Goal: Find specific page/section: Find specific page/section

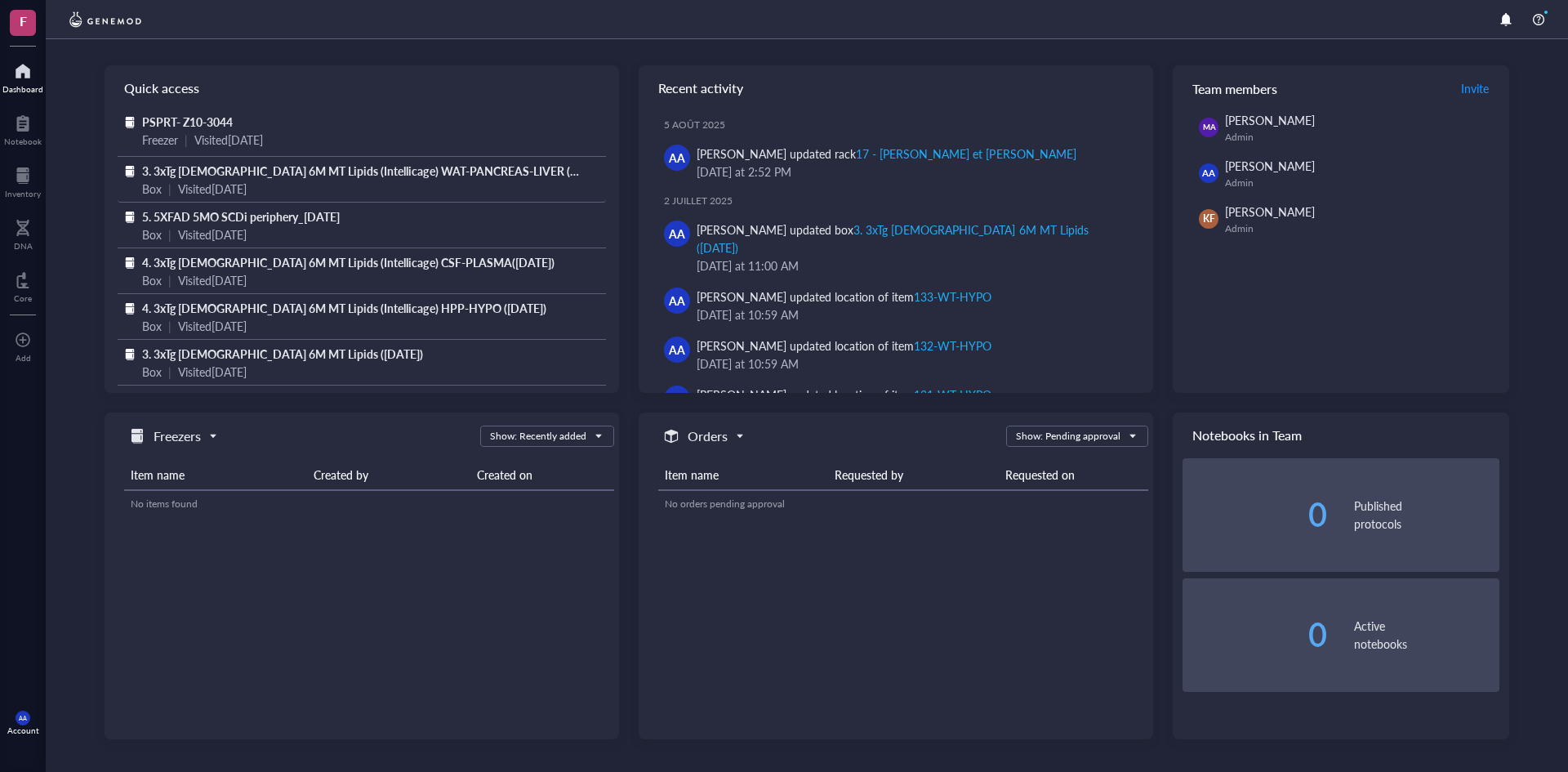
click at [218, 173] on span "3. 3xTg [DEMOGRAPHIC_DATA] 6M MT Lipids (Intellicage) WAT-PANCREAS-LIVER ([DATE…" at bounding box center [376, 171] width 467 height 16
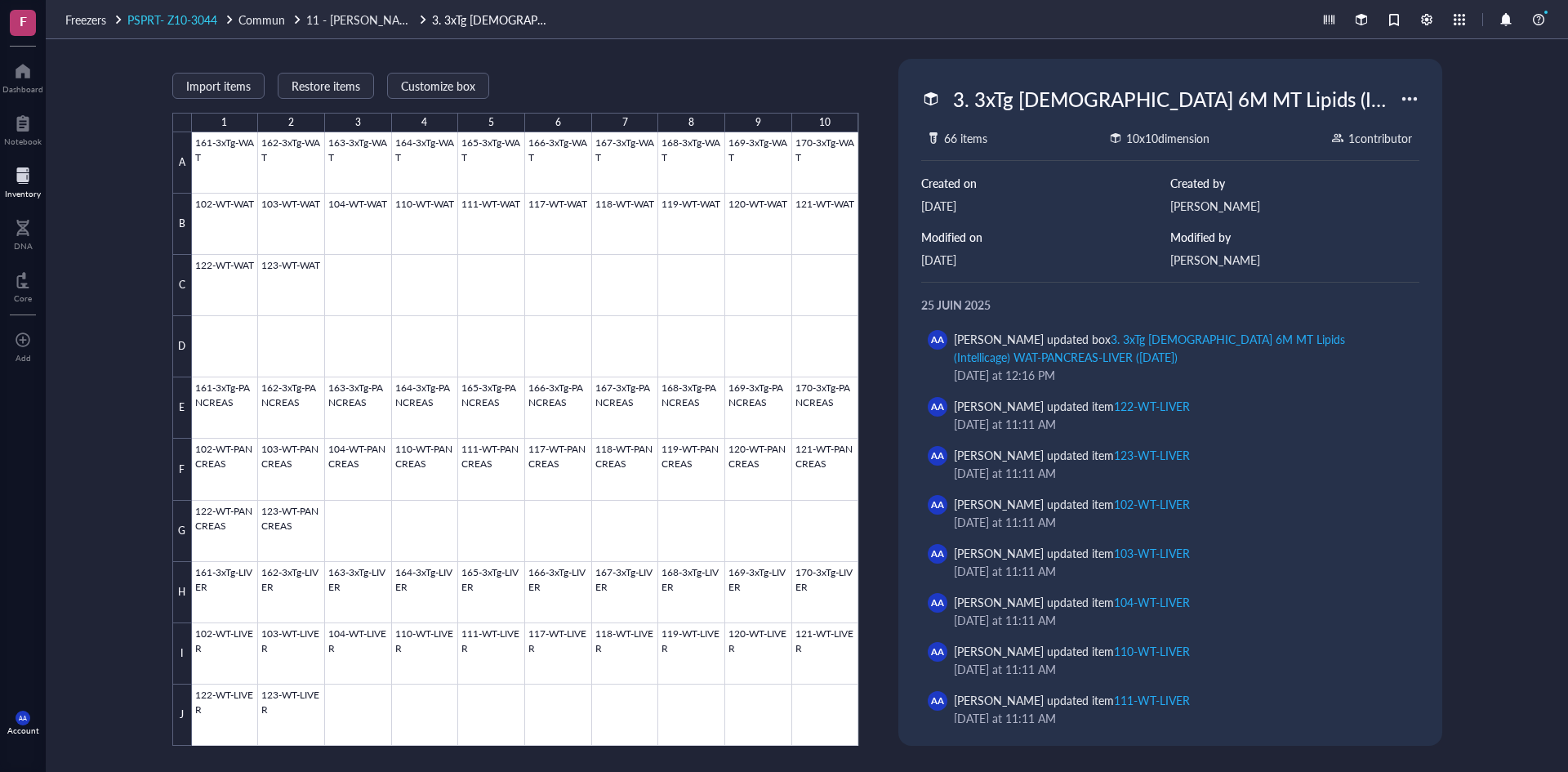
click at [187, 18] on span "PSPRT- Z10-3044" at bounding box center [172, 20] width 90 height 16
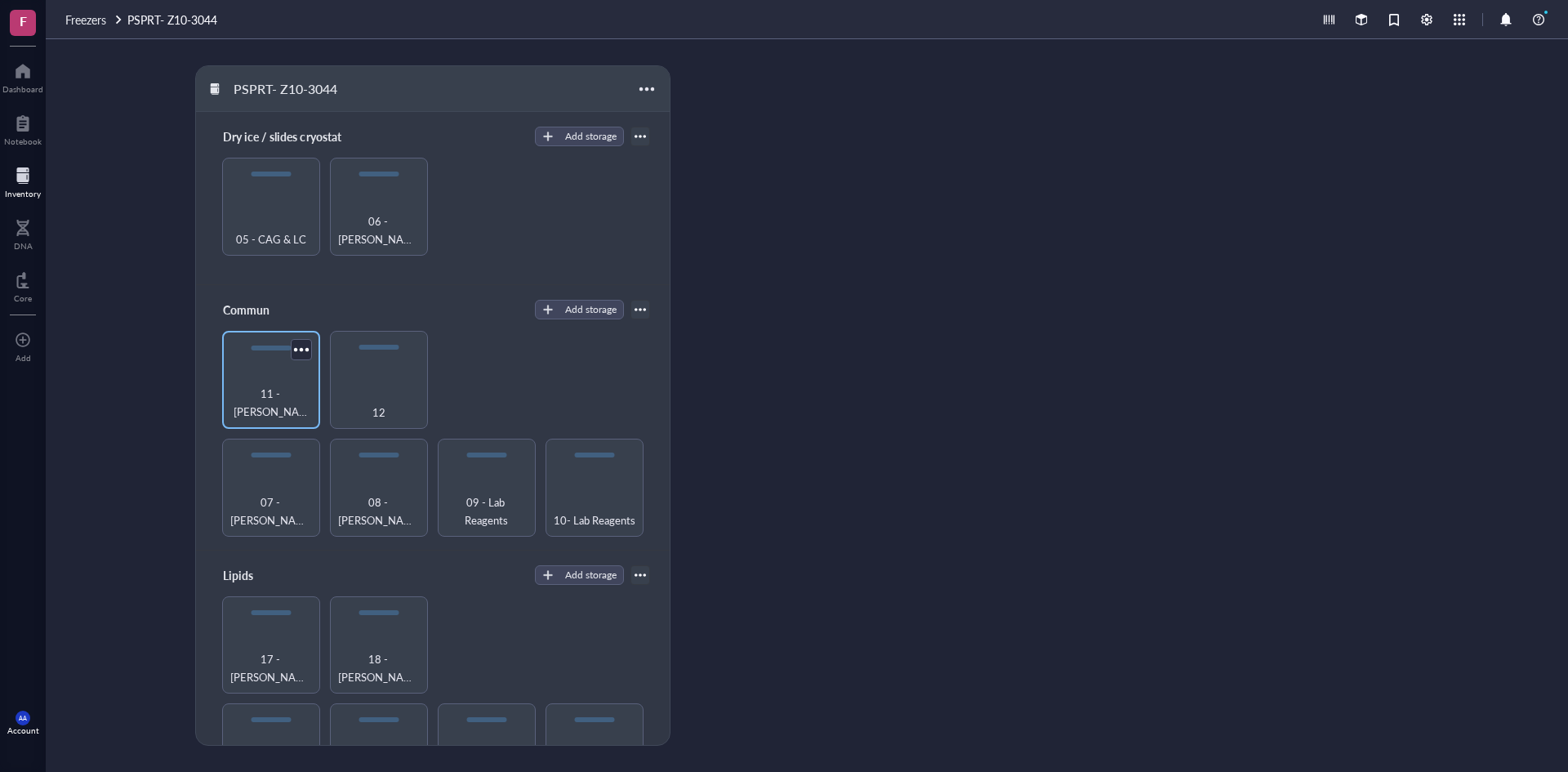
click at [279, 403] on span "11 - [PERSON_NAME]" at bounding box center [271, 403] width 82 height 36
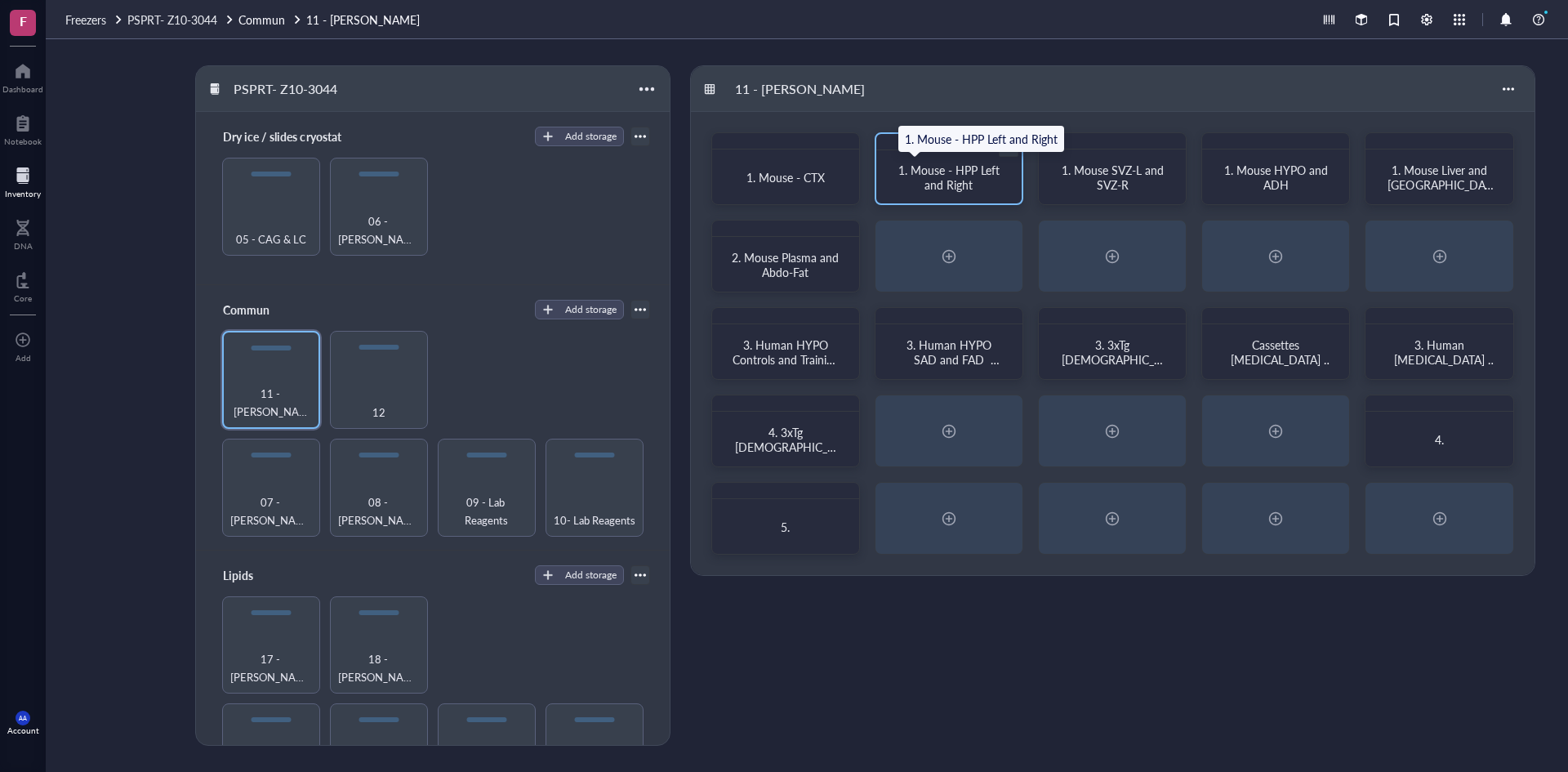
click at [964, 176] on span "1. Mouse - HPP Left and Right" at bounding box center [951, 177] width 105 height 31
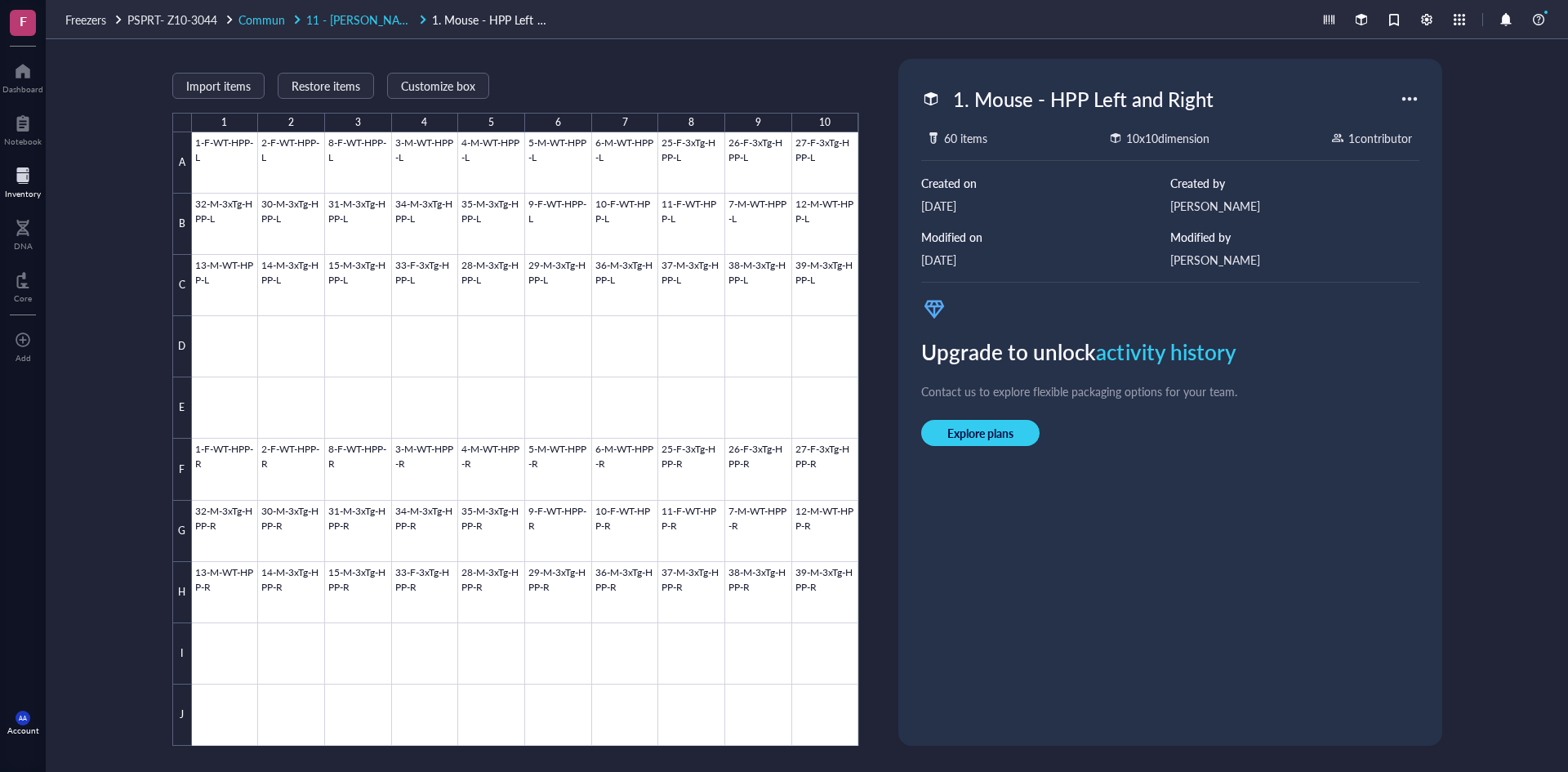
click at [341, 20] on span "11 - [PERSON_NAME]" at bounding box center [363, 20] width 114 height 16
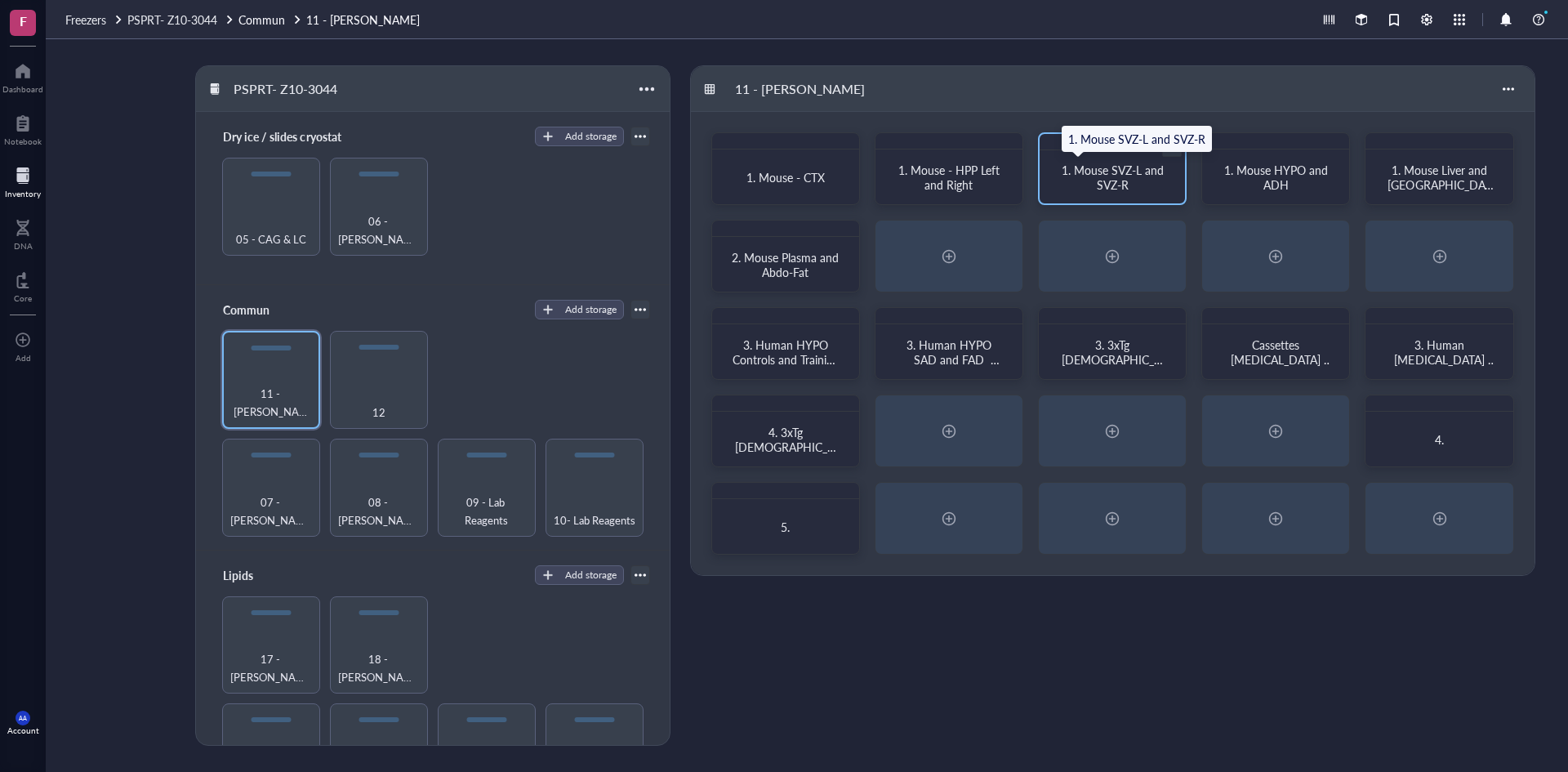
click at [1114, 172] on span "1. Mouse SVZ-L and SVZ-R" at bounding box center [1115, 177] width 105 height 31
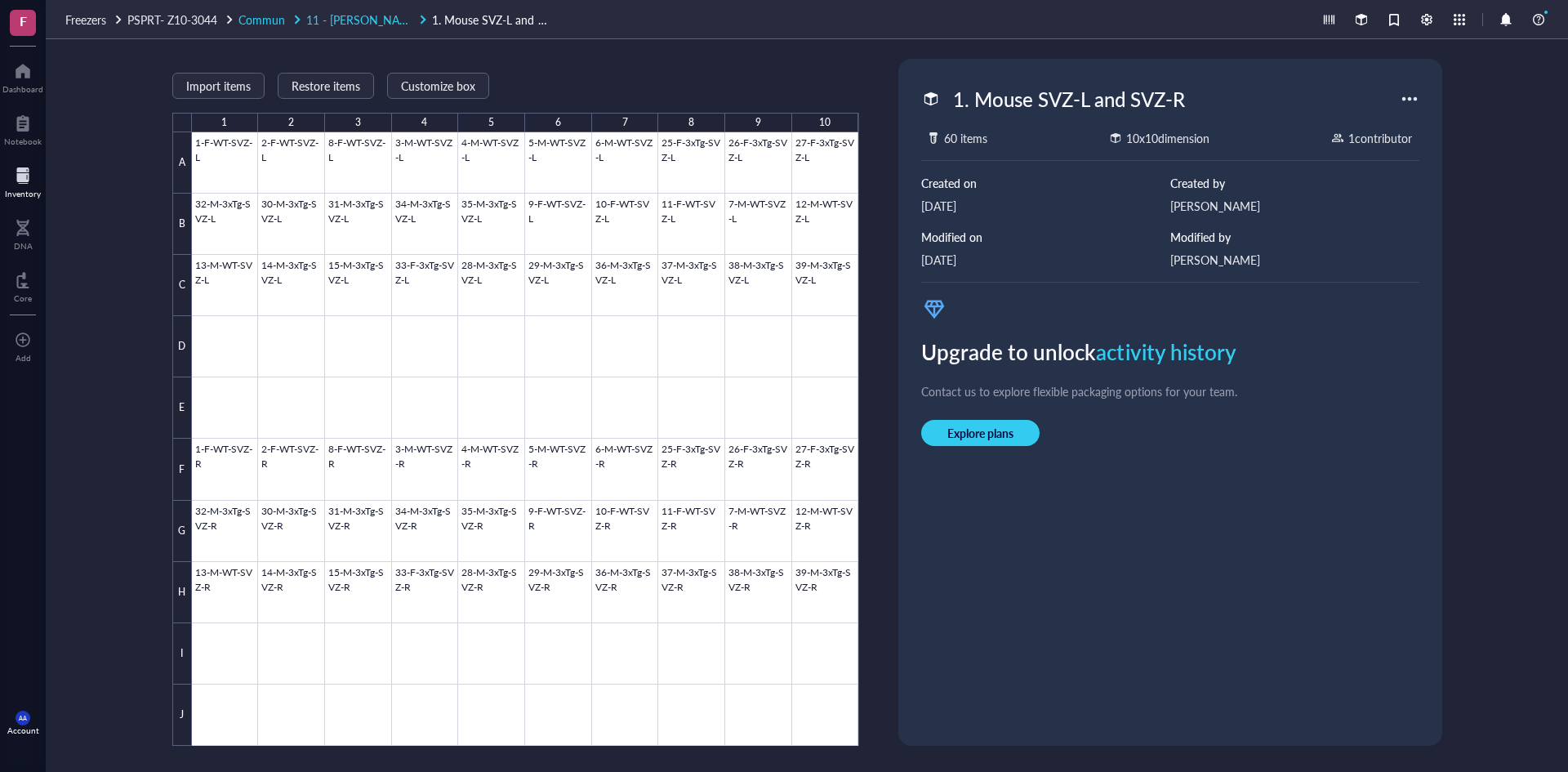
click at [335, 16] on span "11 - [PERSON_NAME]" at bounding box center [363, 20] width 114 height 16
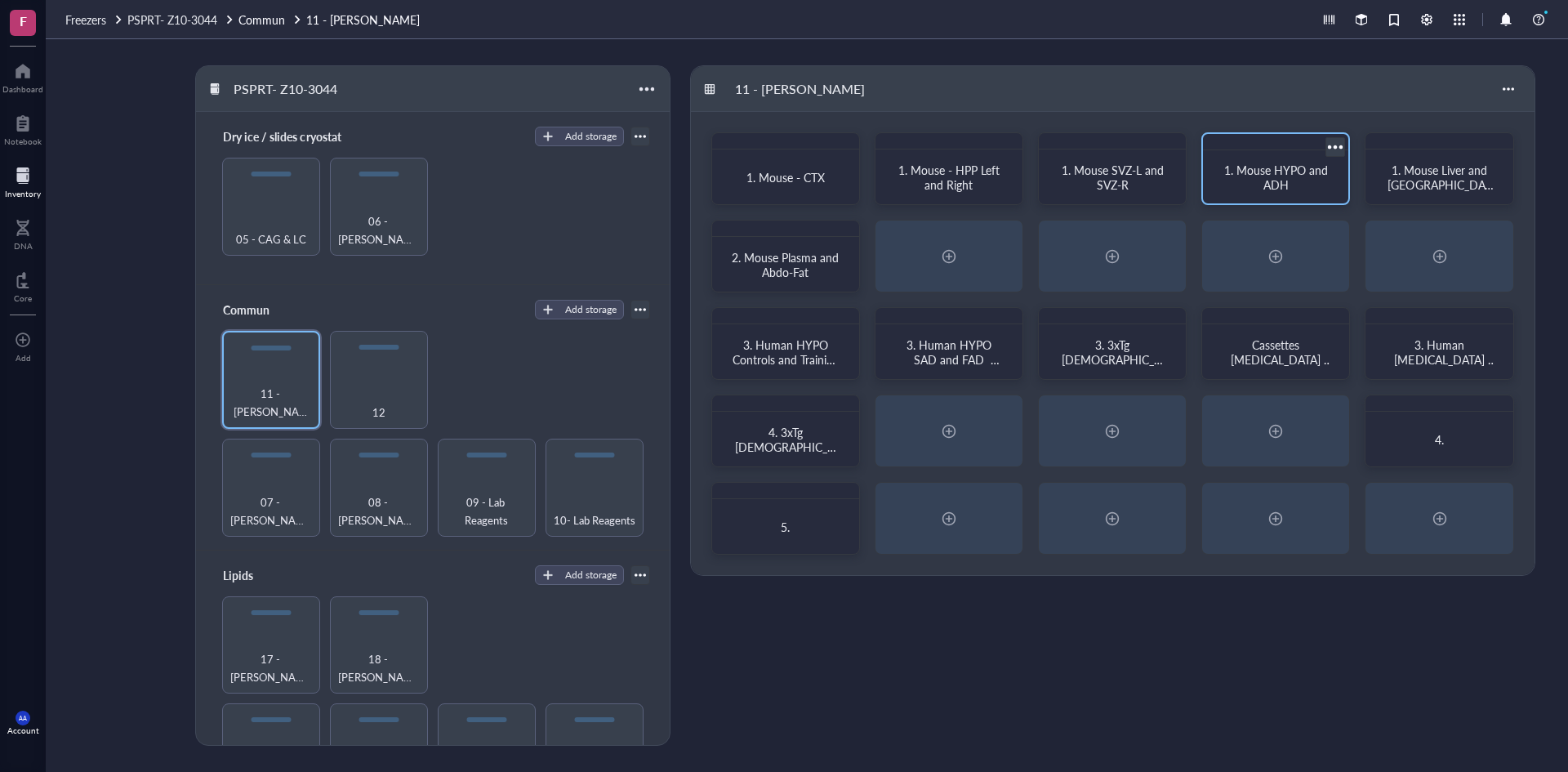
click at [1281, 176] on span "1. Mouse HYPO and ADH" at bounding box center [1278, 177] width 107 height 31
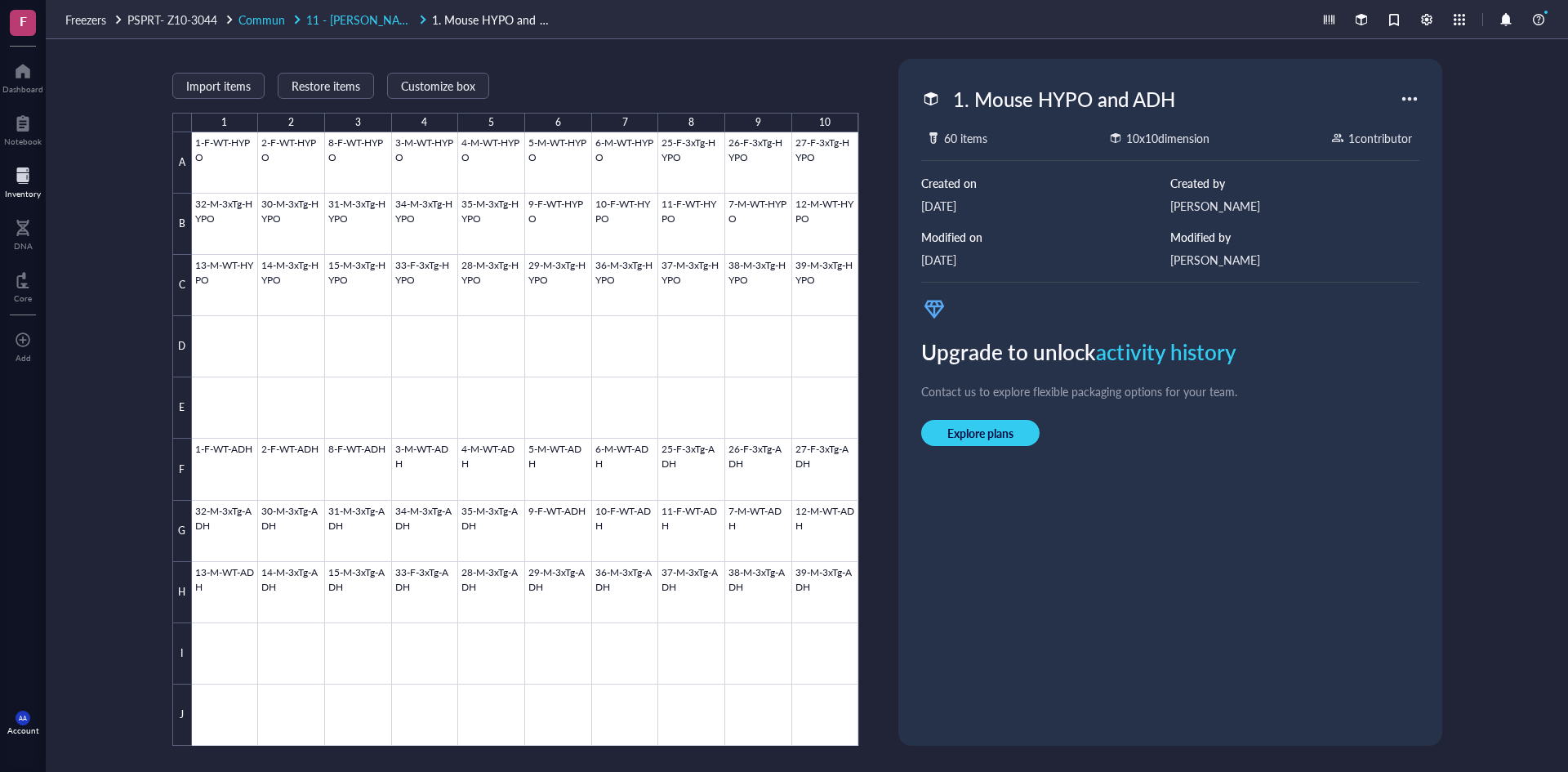
click at [329, 21] on span "11 - [PERSON_NAME]" at bounding box center [363, 20] width 114 height 16
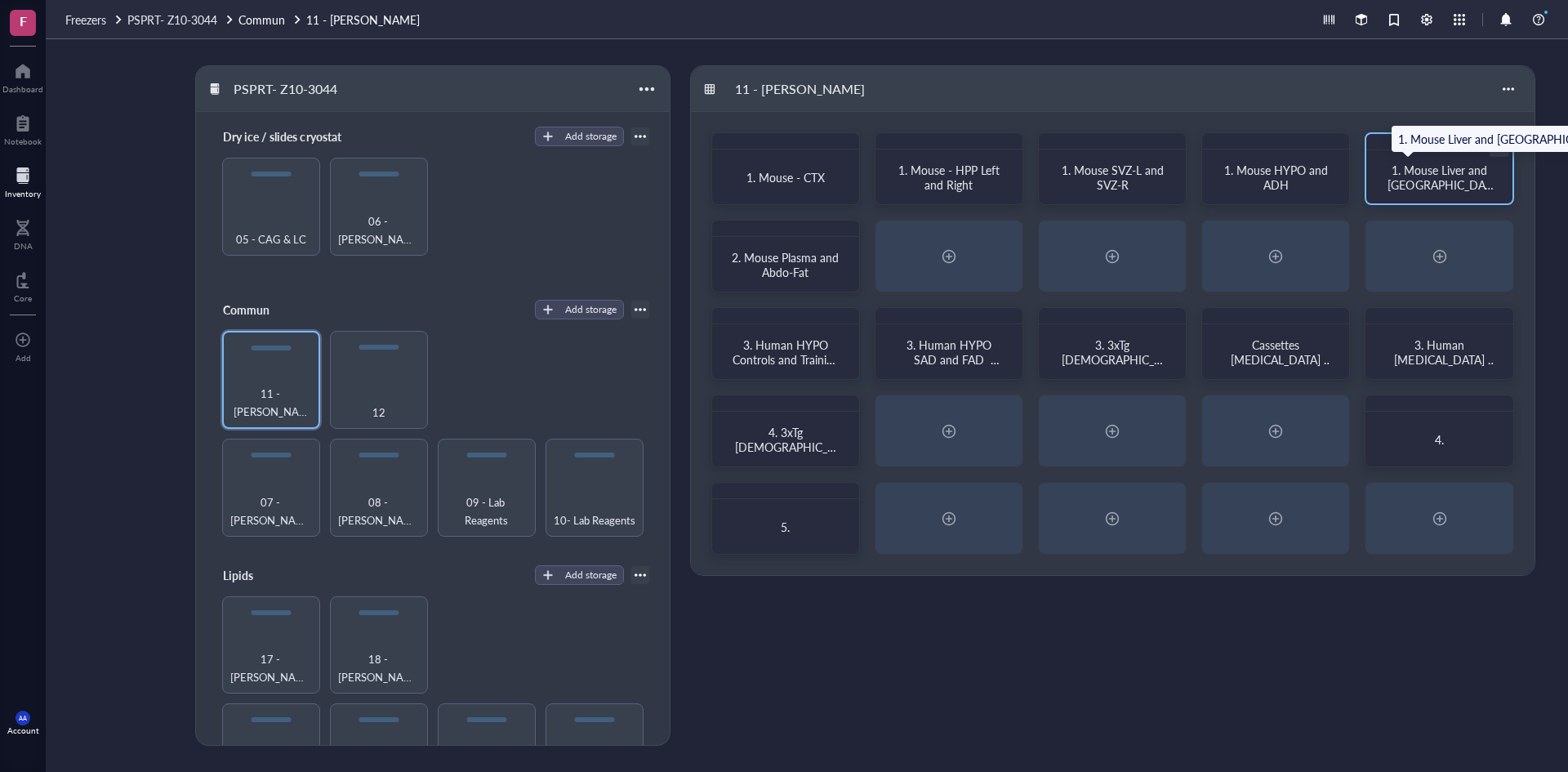
click at [1416, 176] on span "1. Mouse Liver and [GEOGRAPHIC_DATA]" at bounding box center [1440, 185] width 105 height 46
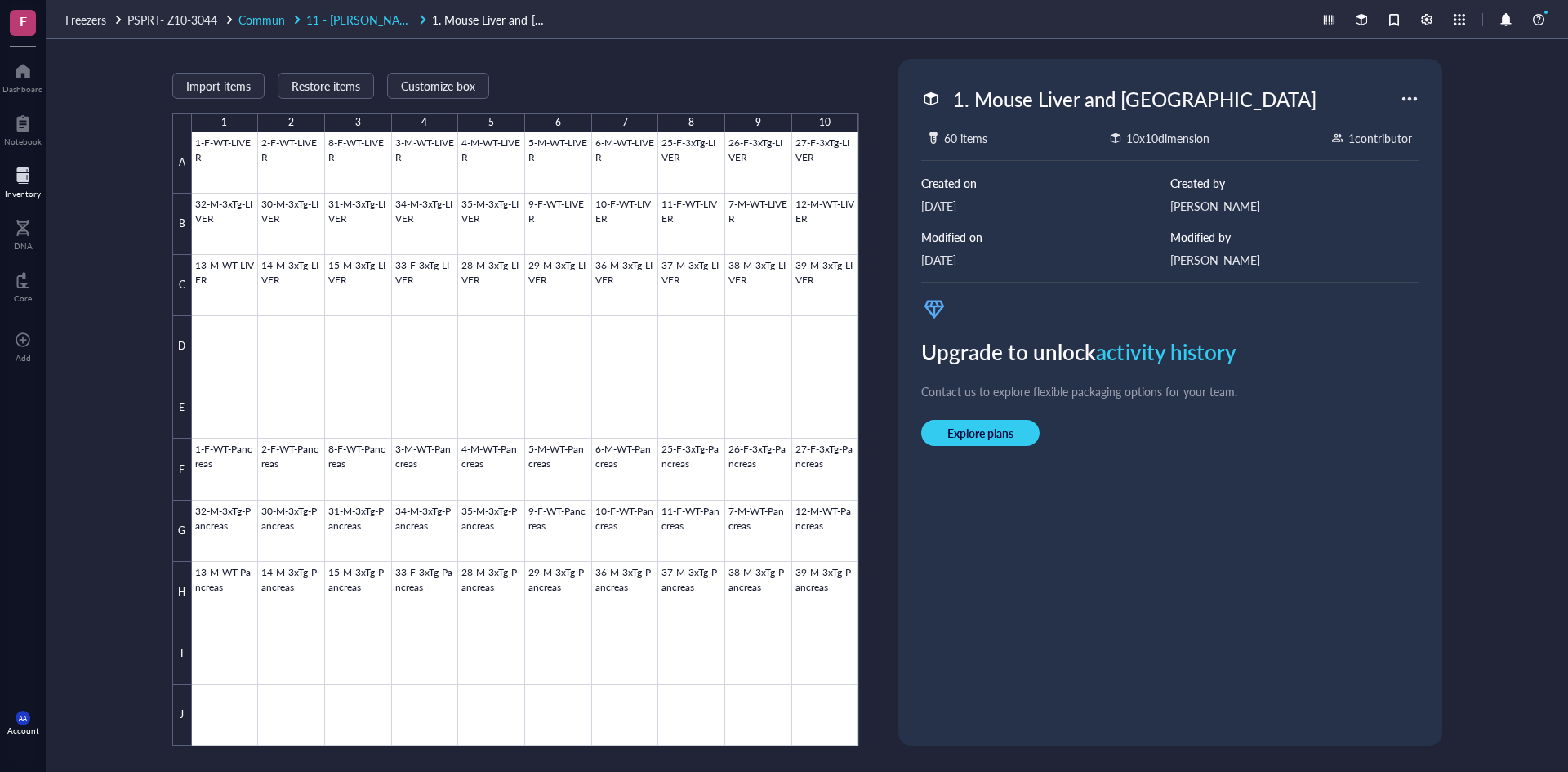
click at [348, 16] on span "11 - [PERSON_NAME]" at bounding box center [363, 20] width 114 height 16
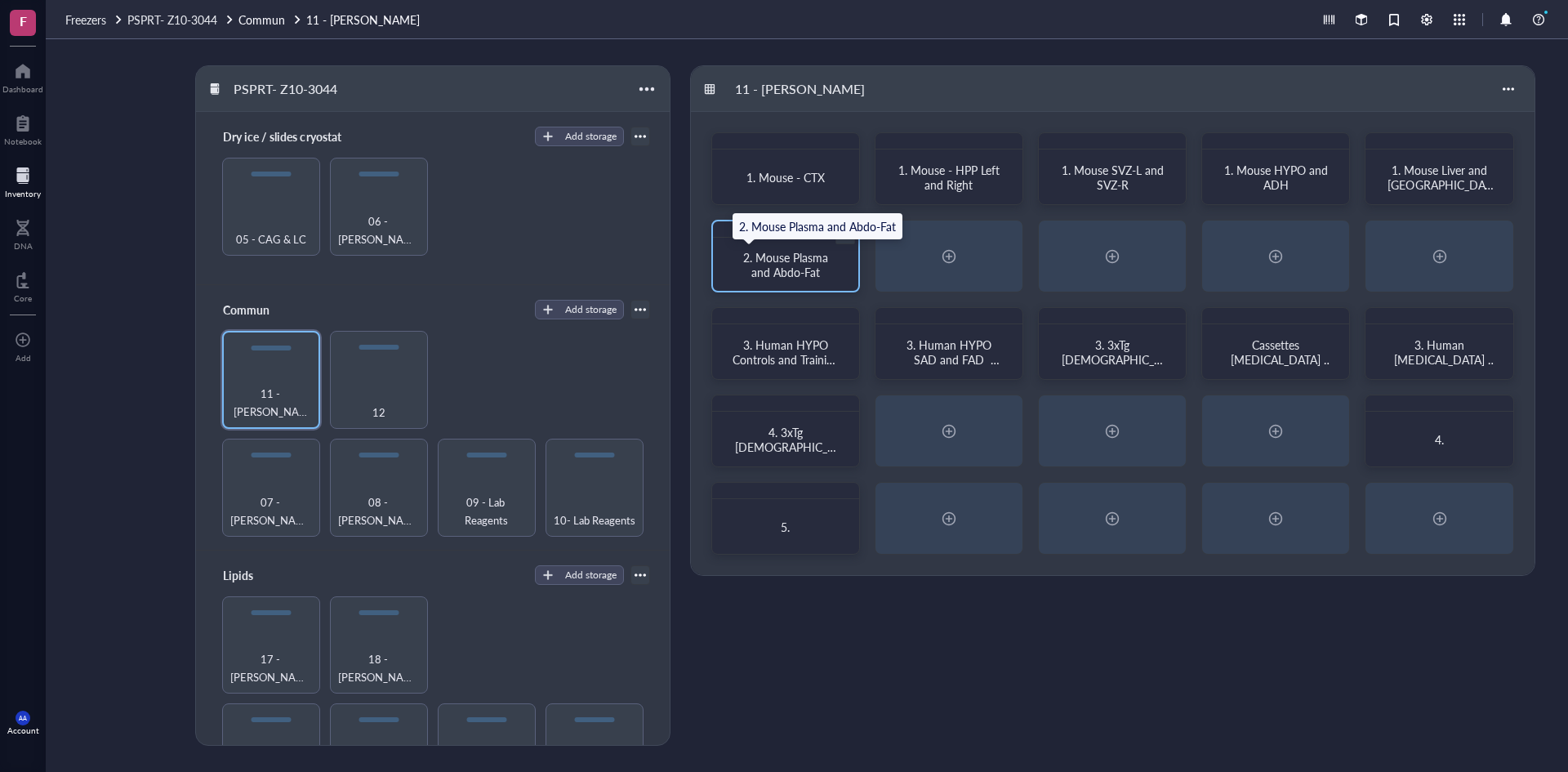
click at [785, 257] on span "2. Mouse Plasma and Abdo-Fat" at bounding box center [788, 265] width 88 height 31
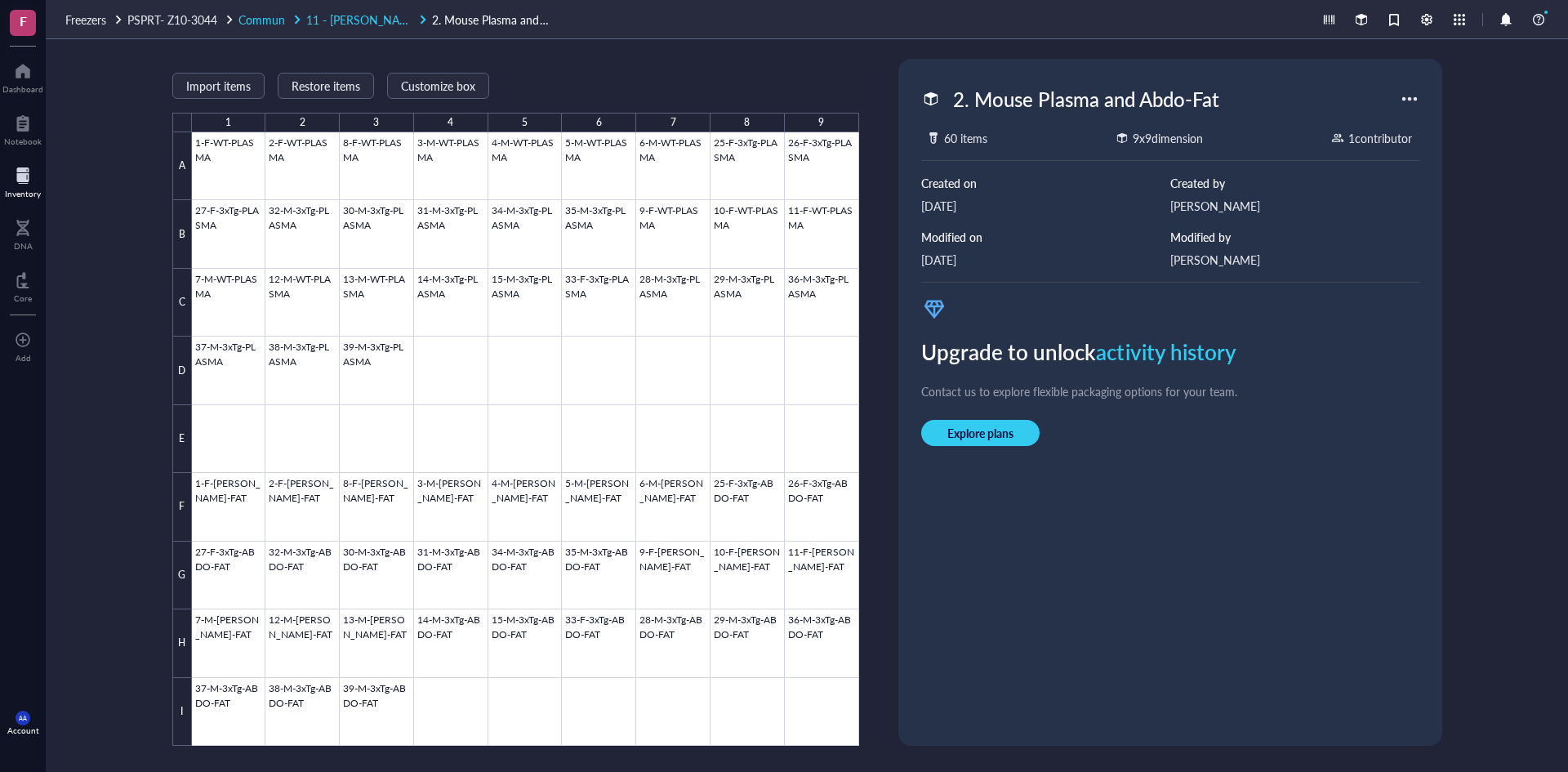
click at [345, 20] on span "11 - [PERSON_NAME]" at bounding box center [363, 20] width 114 height 16
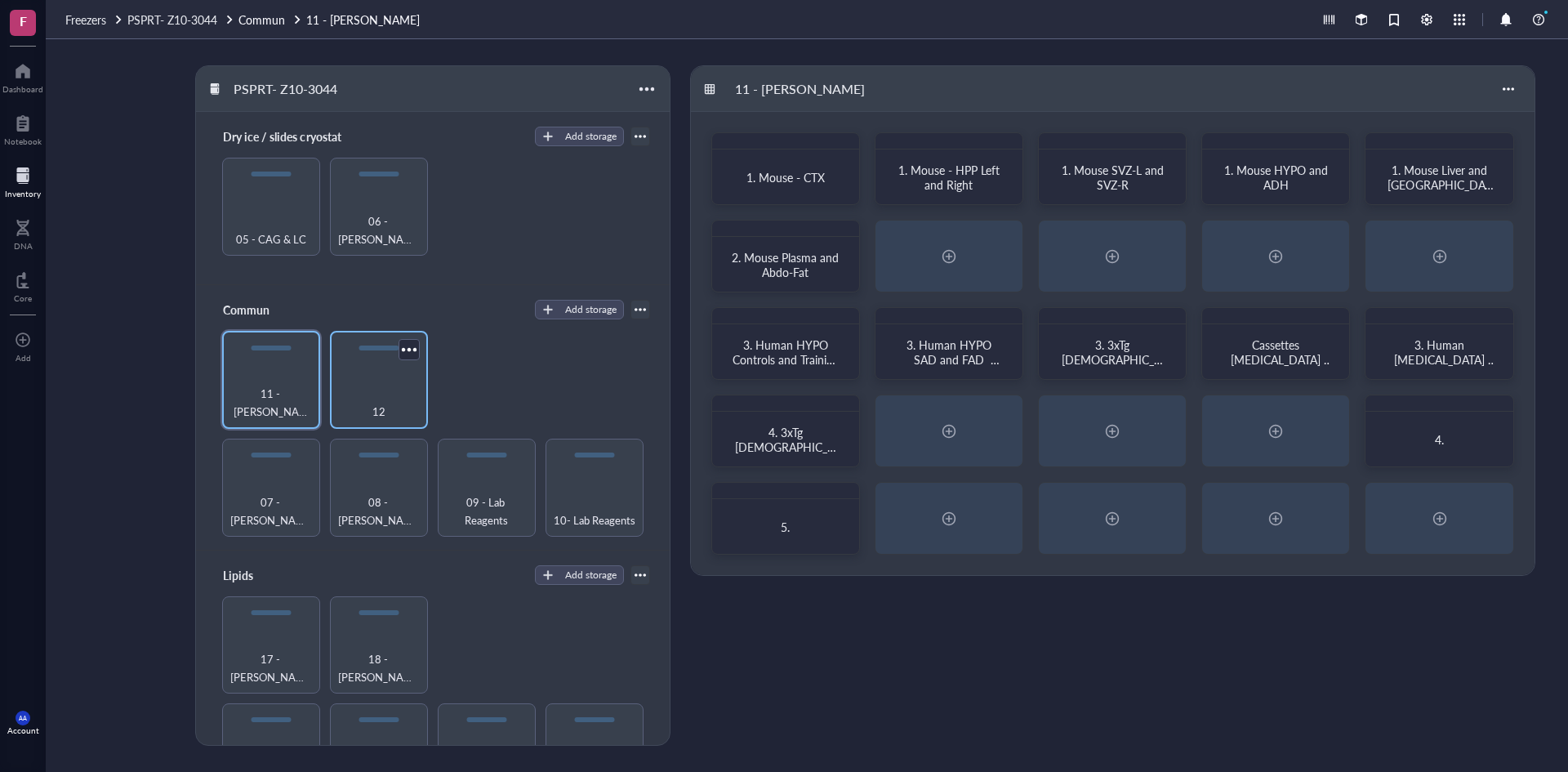
click at [375, 403] on span "12" at bounding box center [379, 412] width 13 height 18
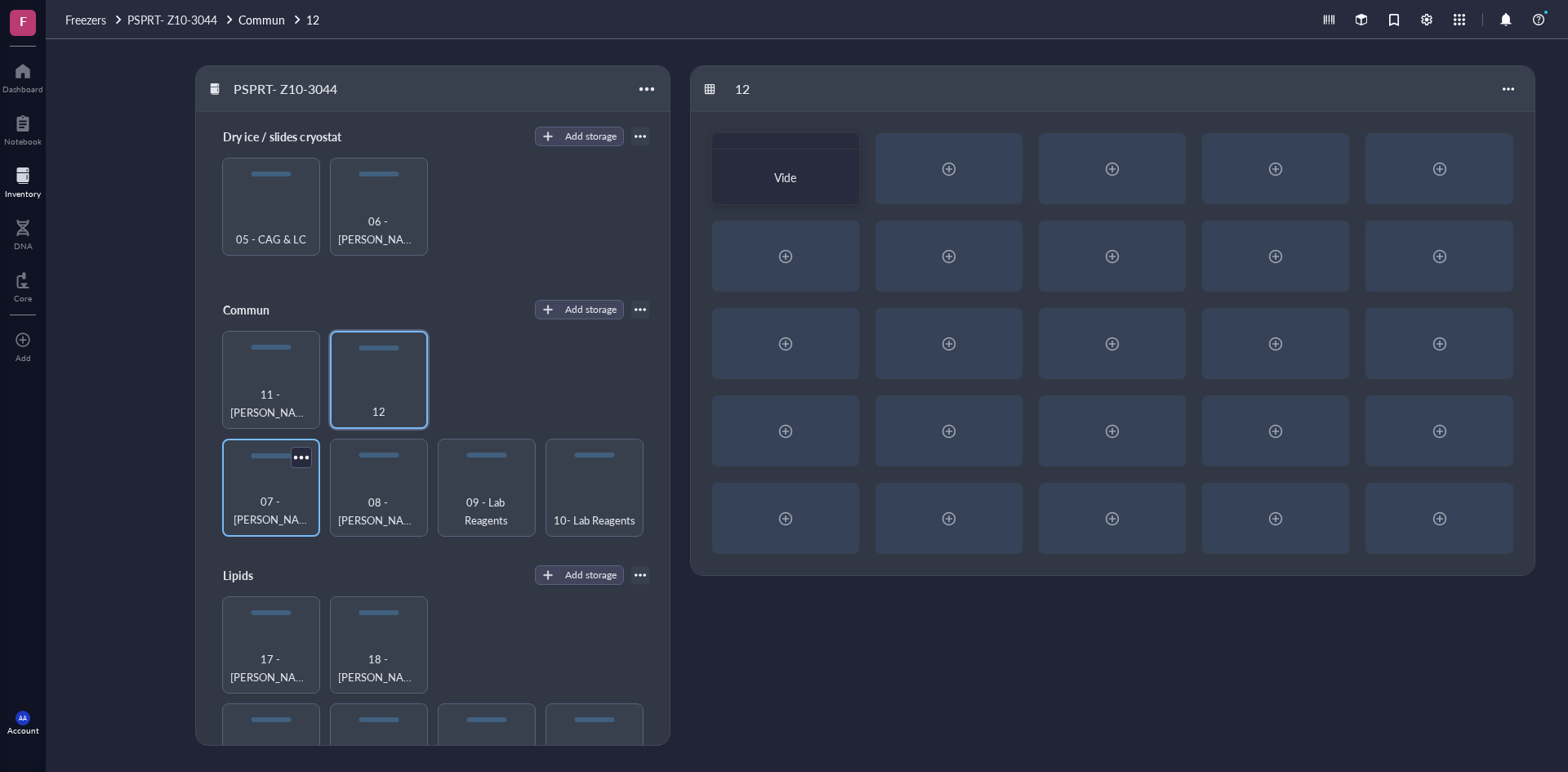
click at [282, 499] on div "07 - [PERSON_NAME]" at bounding box center [271, 511] width 82 height 36
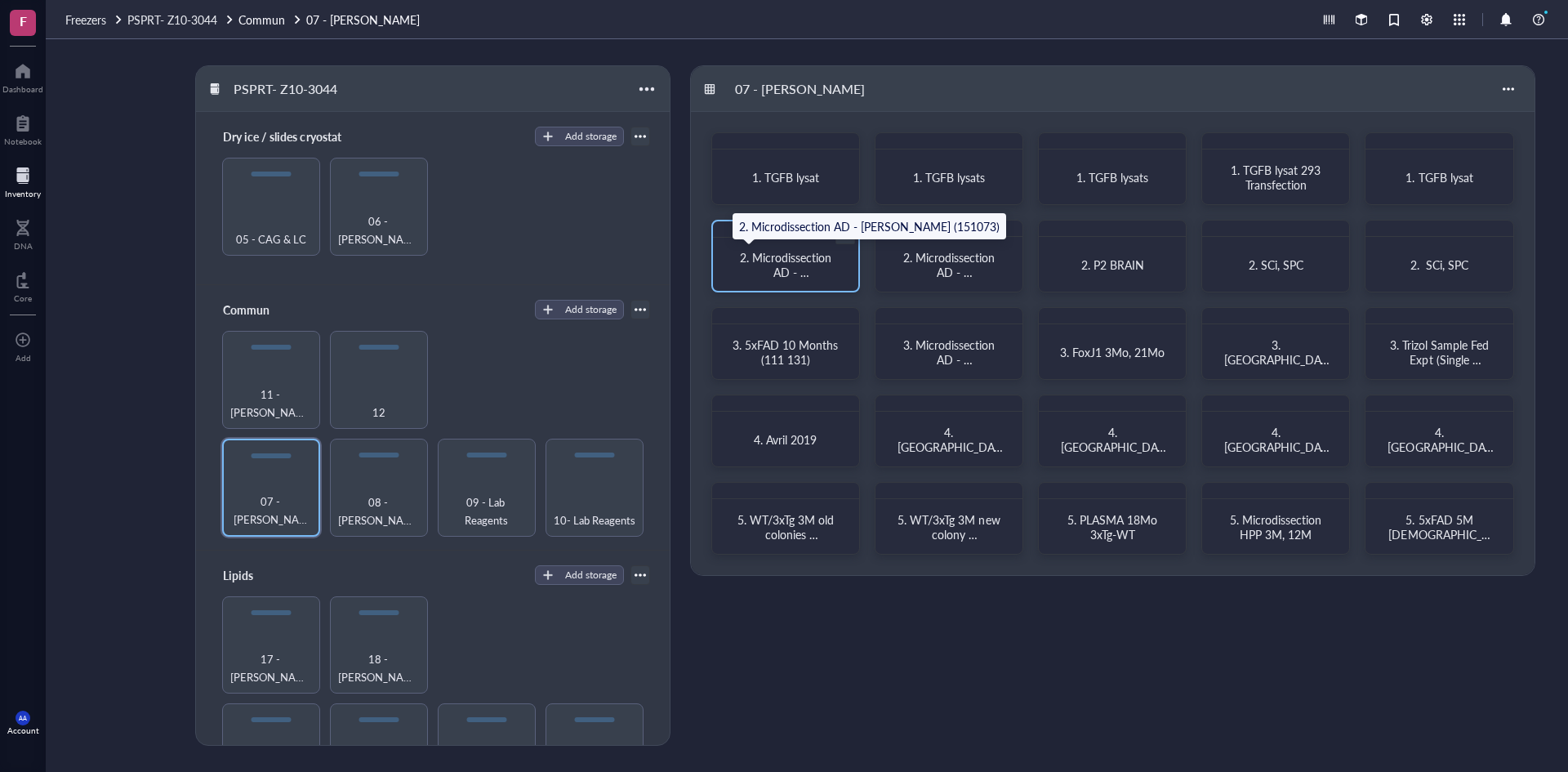
click at [776, 259] on span "2. Microdissection AD - [PERSON_NAME] (151073)" at bounding box center [788, 279] width 95 height 60
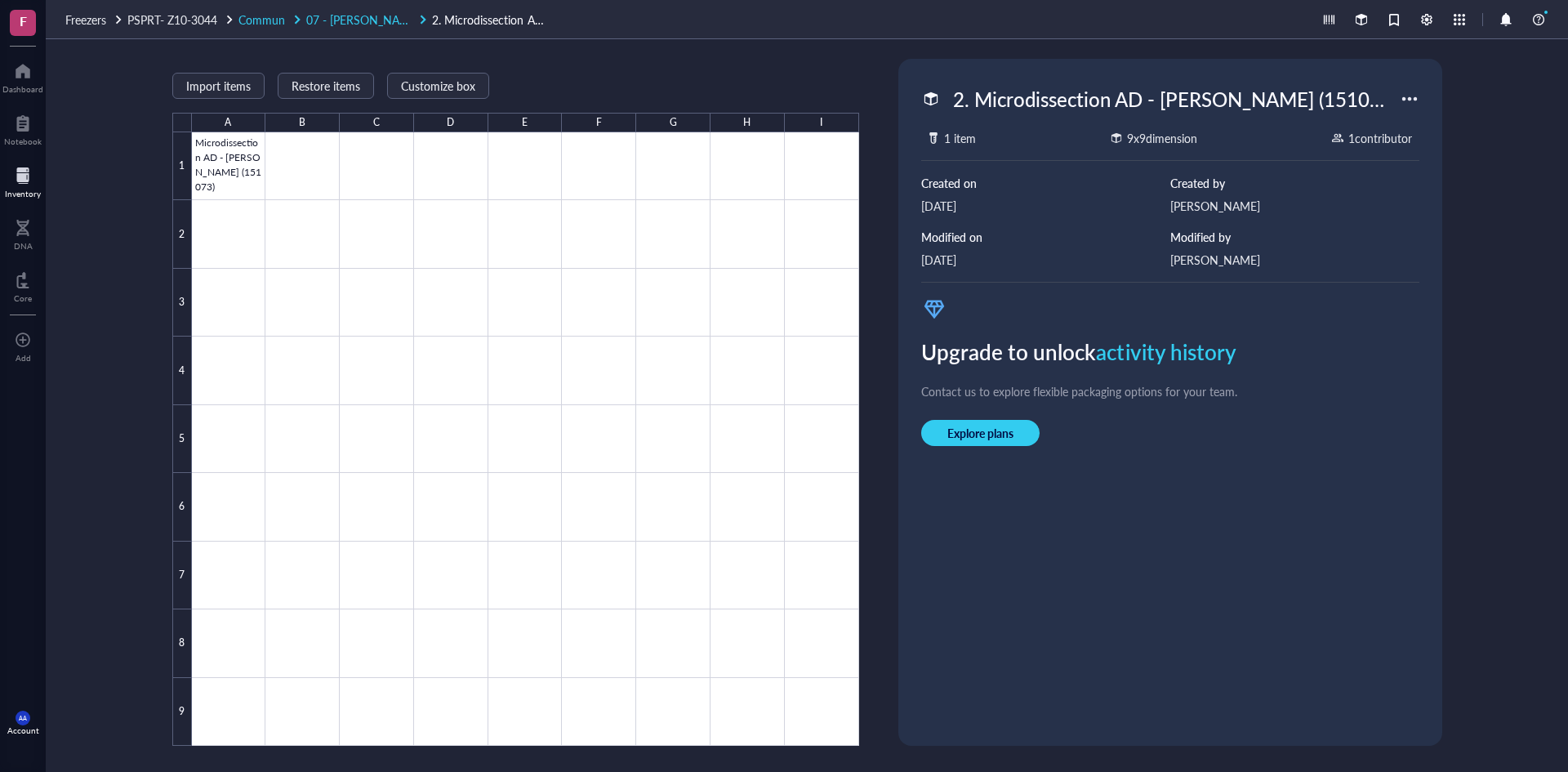
click at [344, 16] on span "07 - [PERSON_NAME]" at bounding box center [363, 20] width 114 height 16
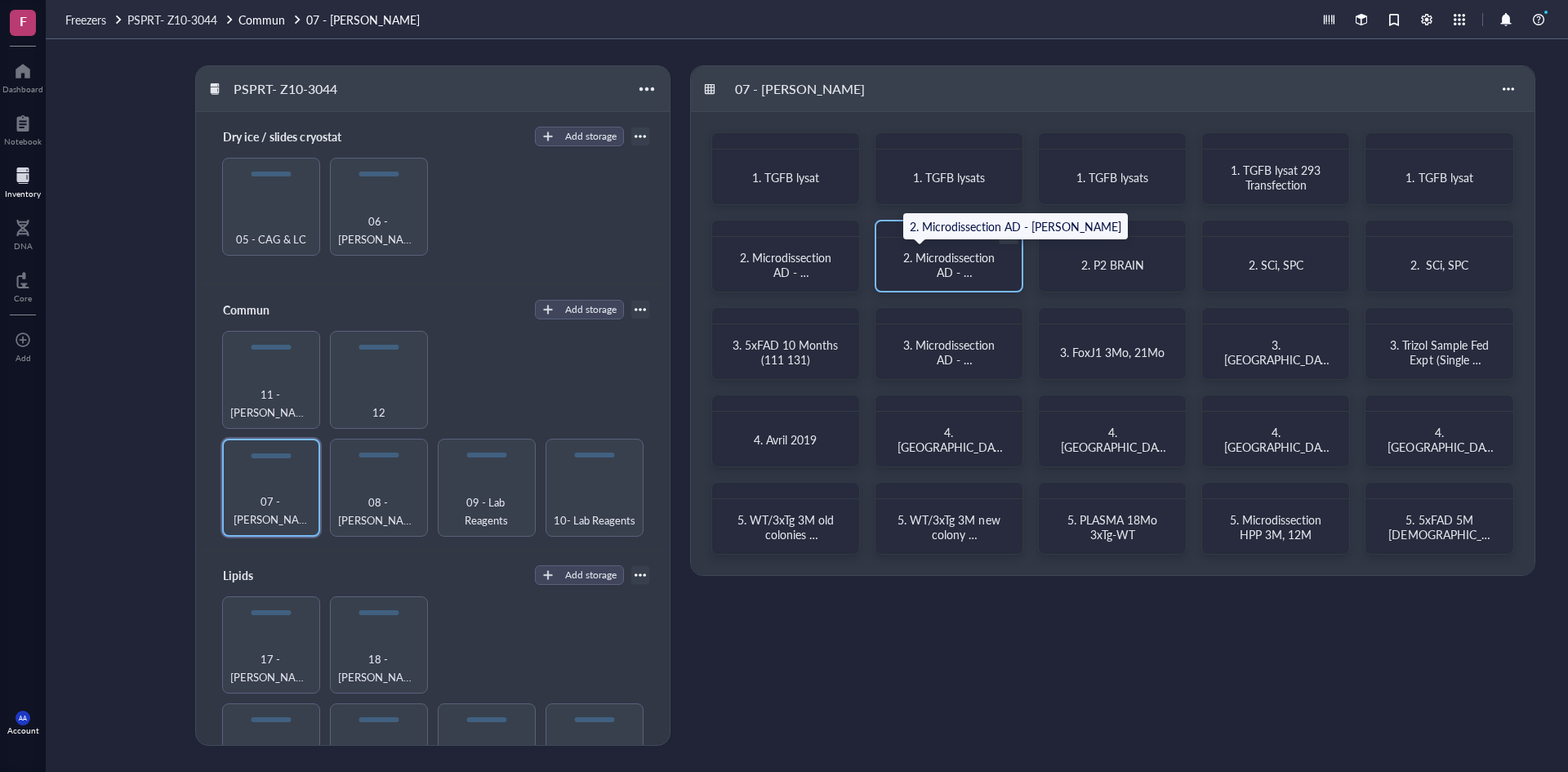
click at [948, 269] on span "2. Microdissection AD - [PERSON_NAME]" at bounding box center [951, 272] width 95 height 46
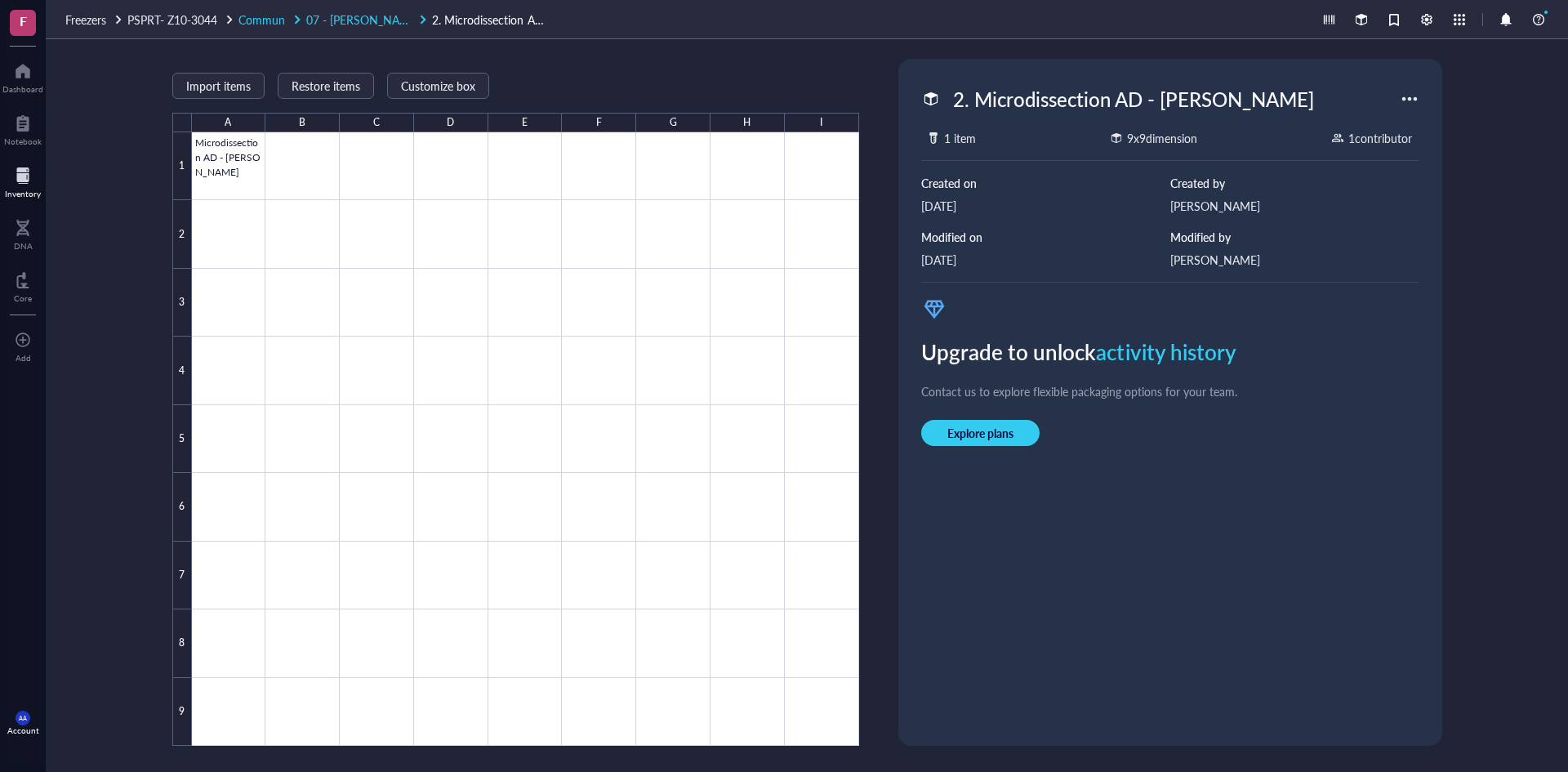
click at [349, 18] on span "07 - [PERSON_NAME]" at bounding box center [363, 20] width 114 height 16
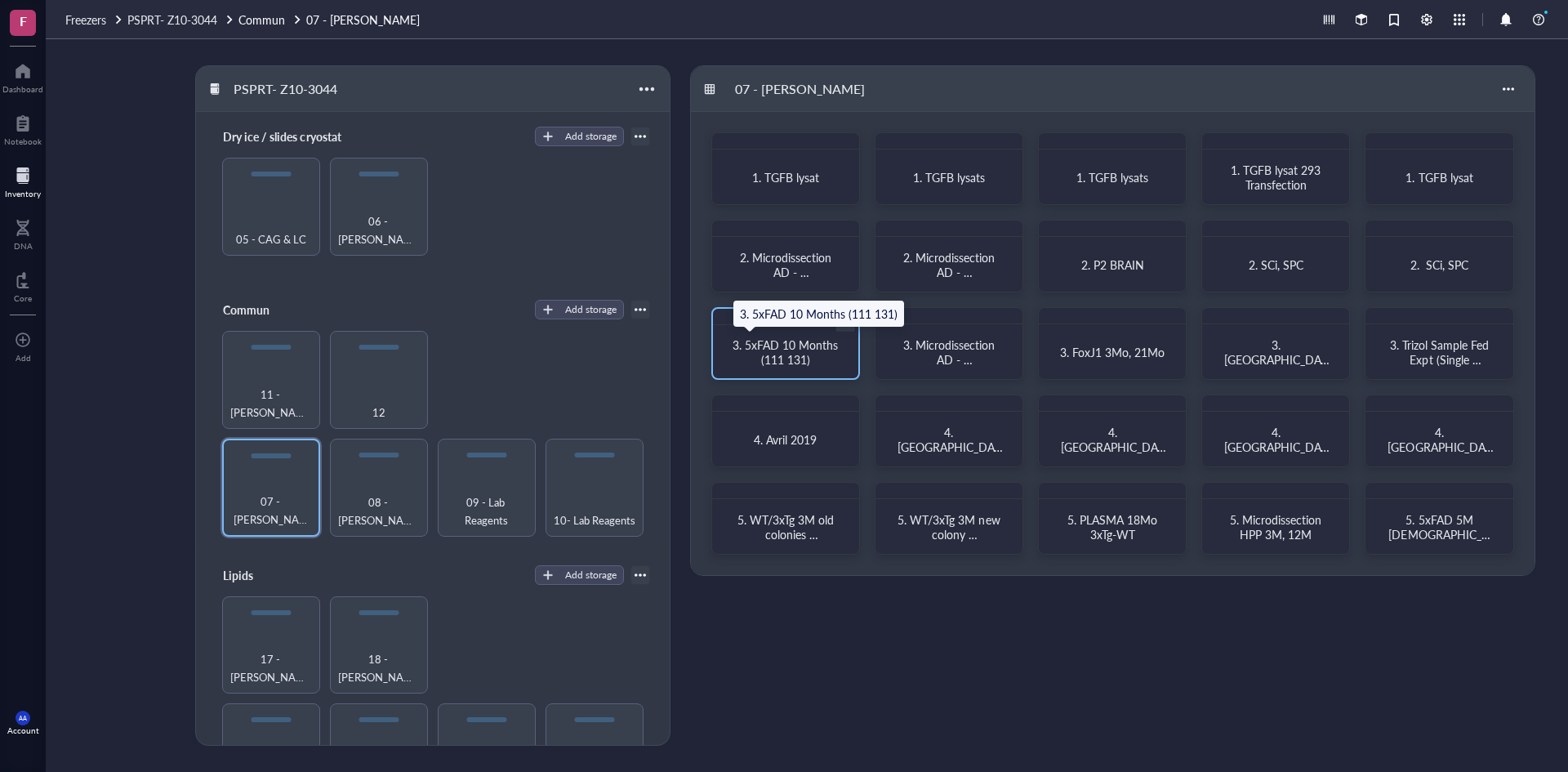
click at [799, 342] on span "3. 5xFAD 10 Months (111 131)" at bounding box center [787, 352] width 109 height 31
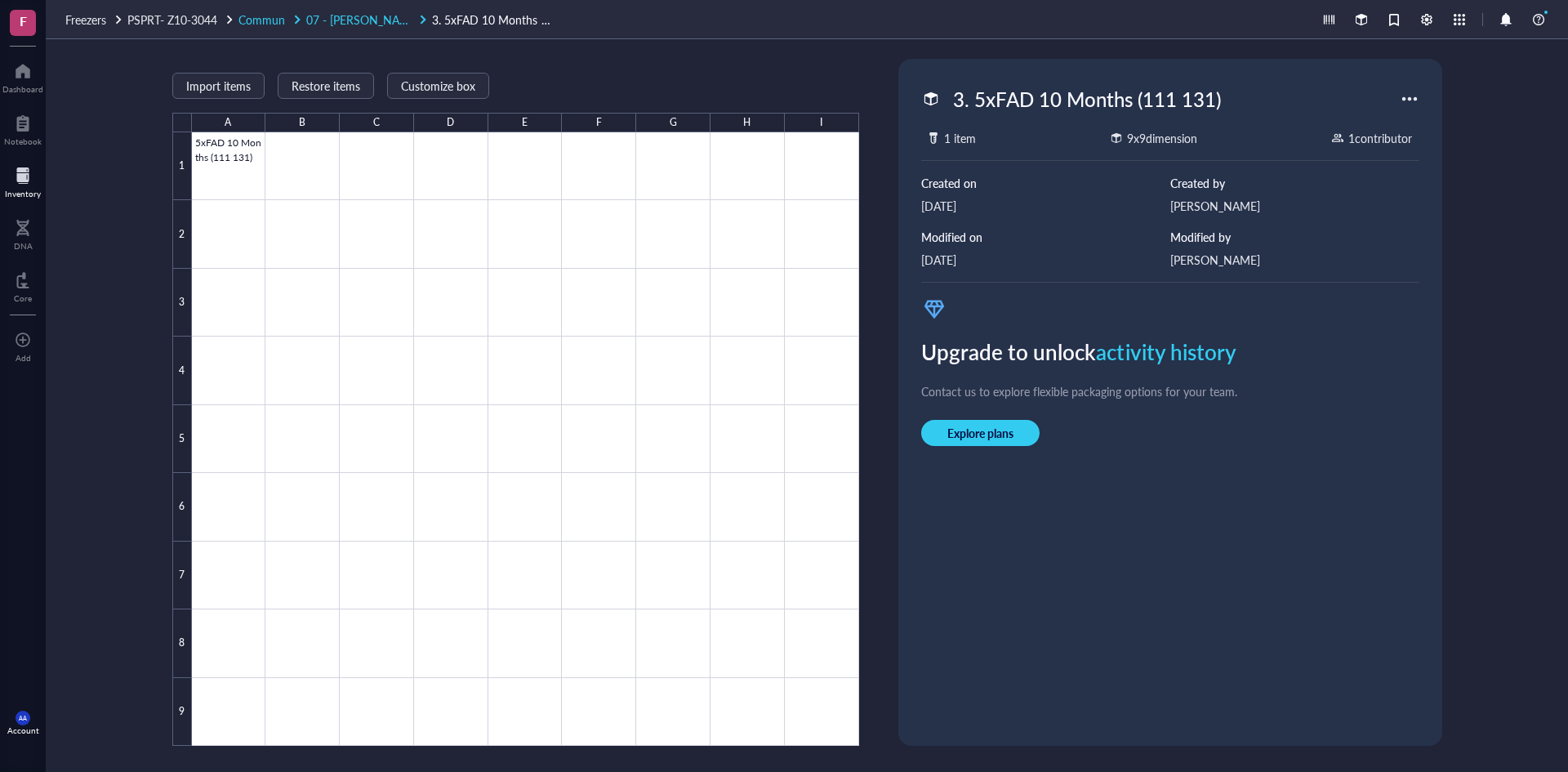
click at [333, 19] on span "07 - [PERSON_NAME]" at bounding box center [363, 20] width 114 height 16
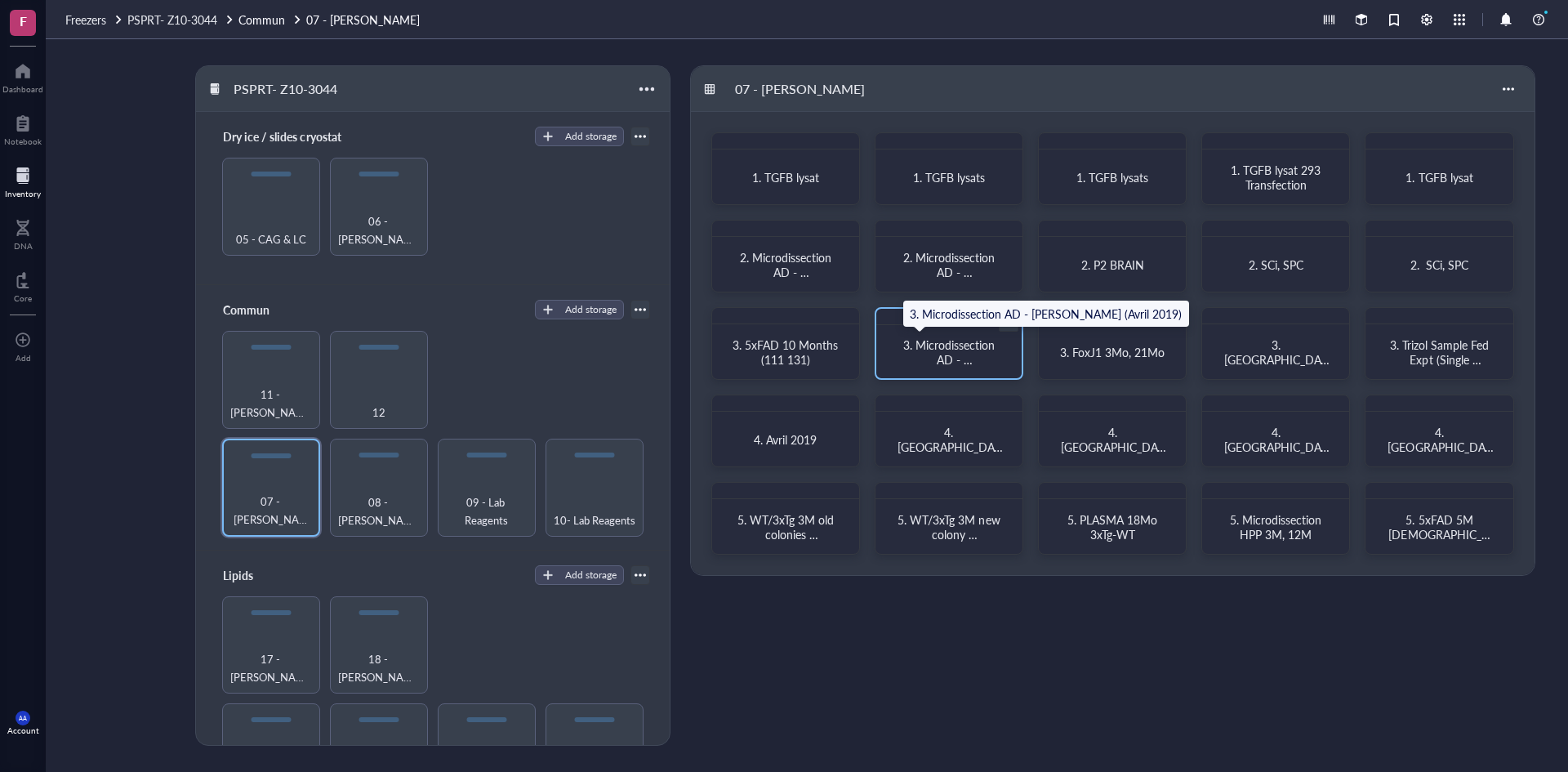
click at [956, 357] on span "3. Microdissection AD - [PERSON_NAME] (Avril 2019)" at bounding box center [951, 367] width 95 height 60
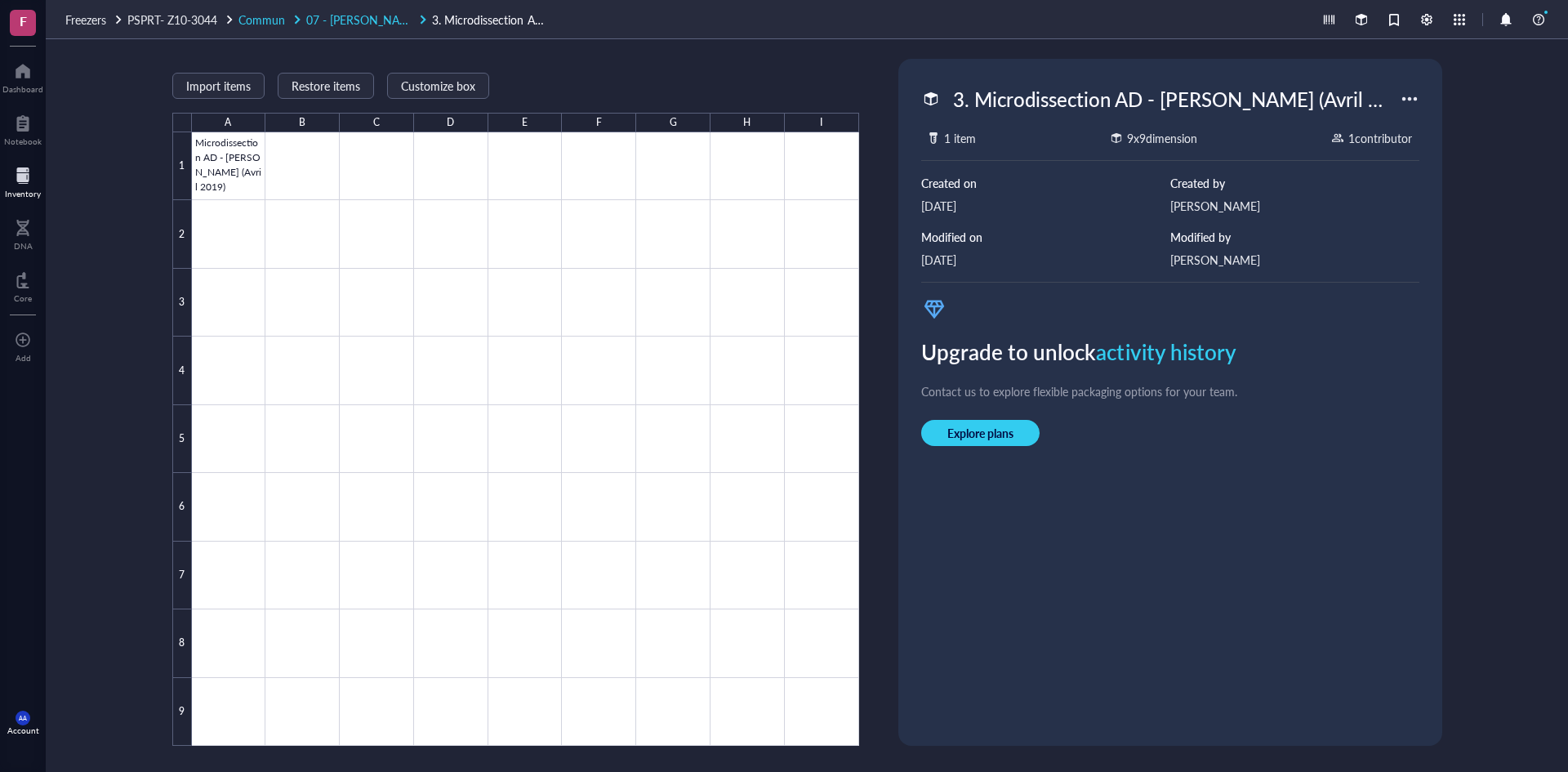
click at [346, 20] on span "07 - [PERSON_NAME]" at bounding box center [363, 20] width 114 height 16
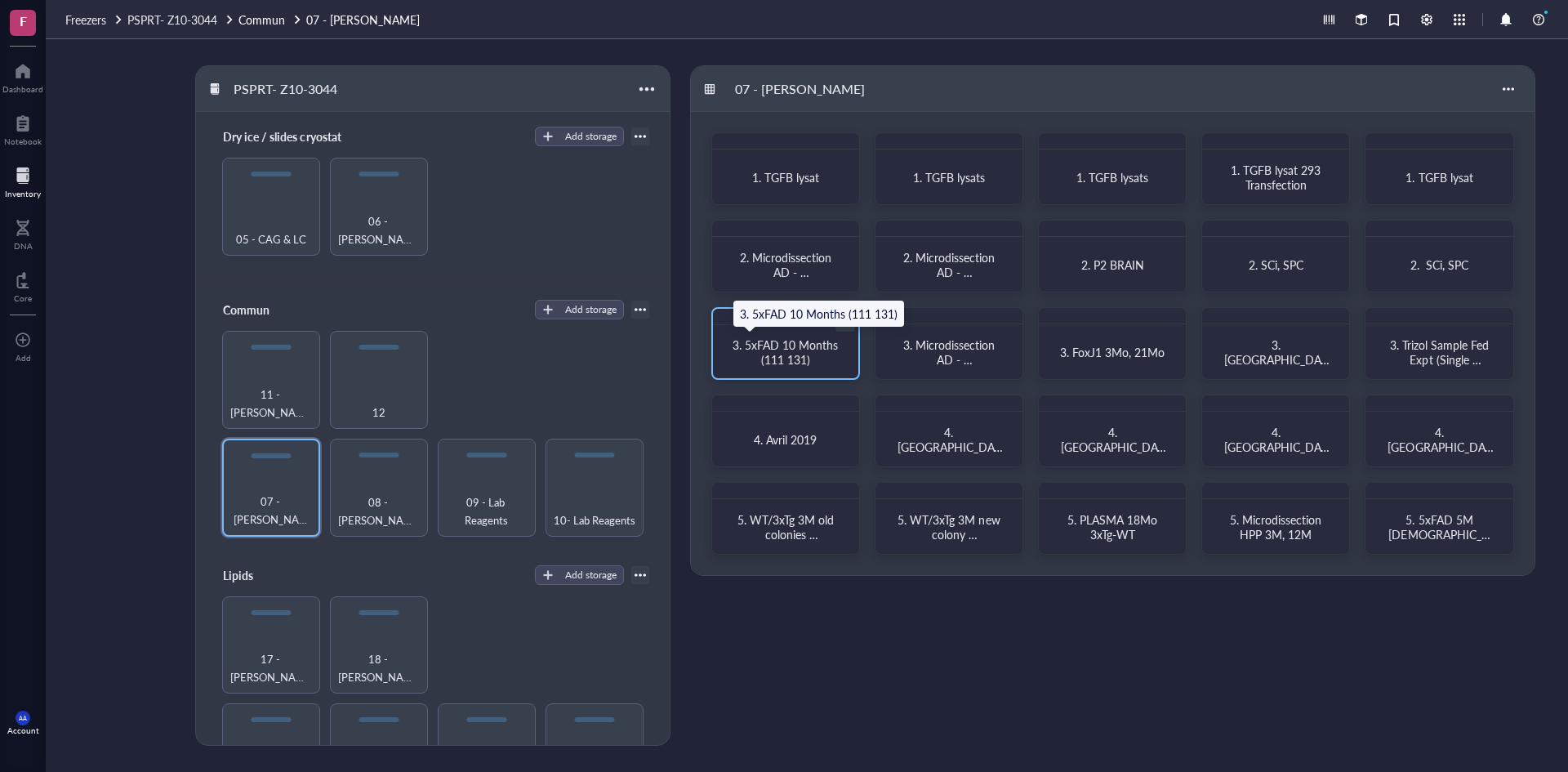
click at [793, 355] on span "3. 5xFAD 10 Months (111 131)" at bounding box center [787, 352] width 109 height 31
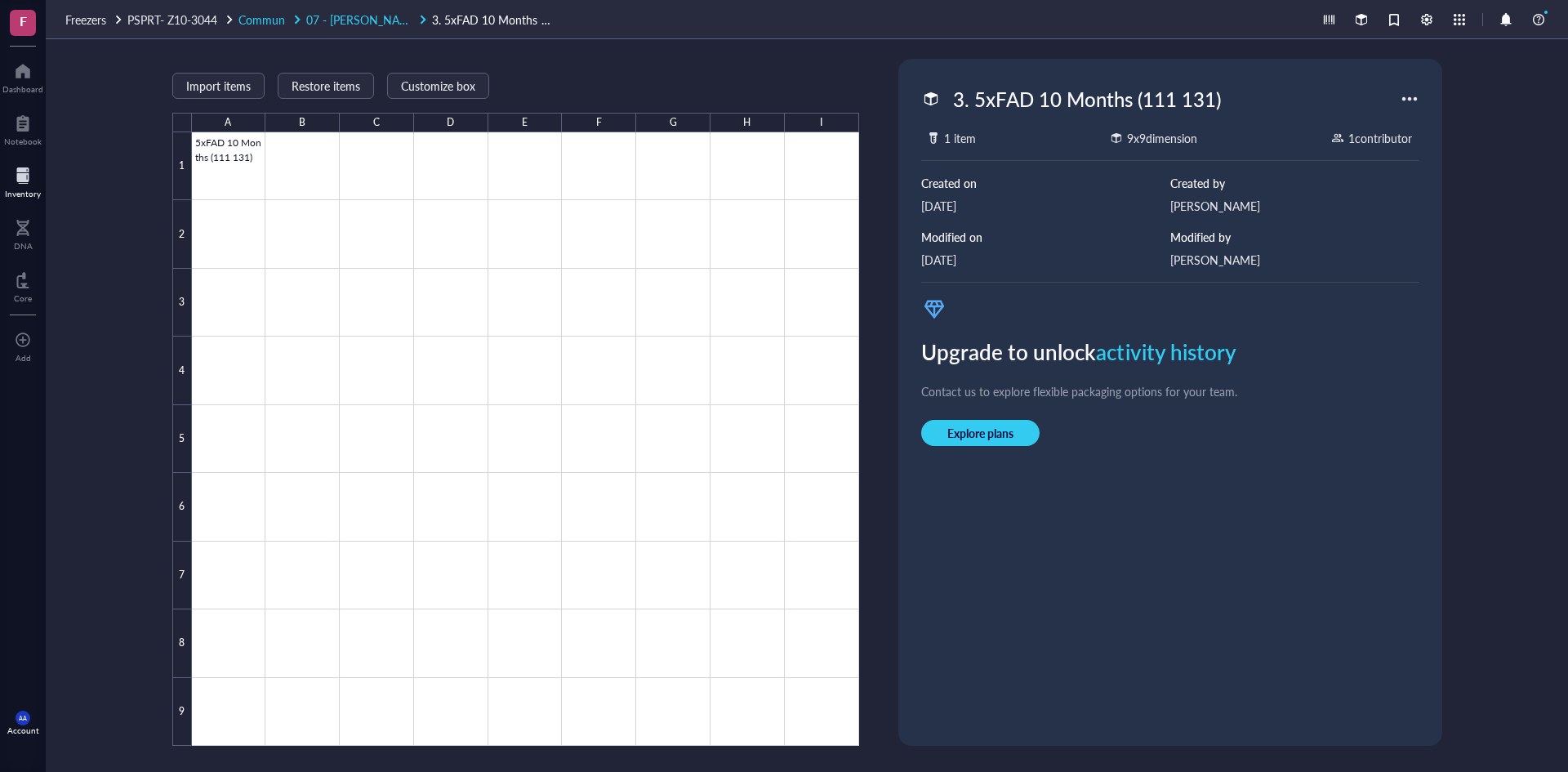
click at [342, 20] on span "07 - [PERSON_NAME]" at bounding box center [363, 20] width 114 height 16
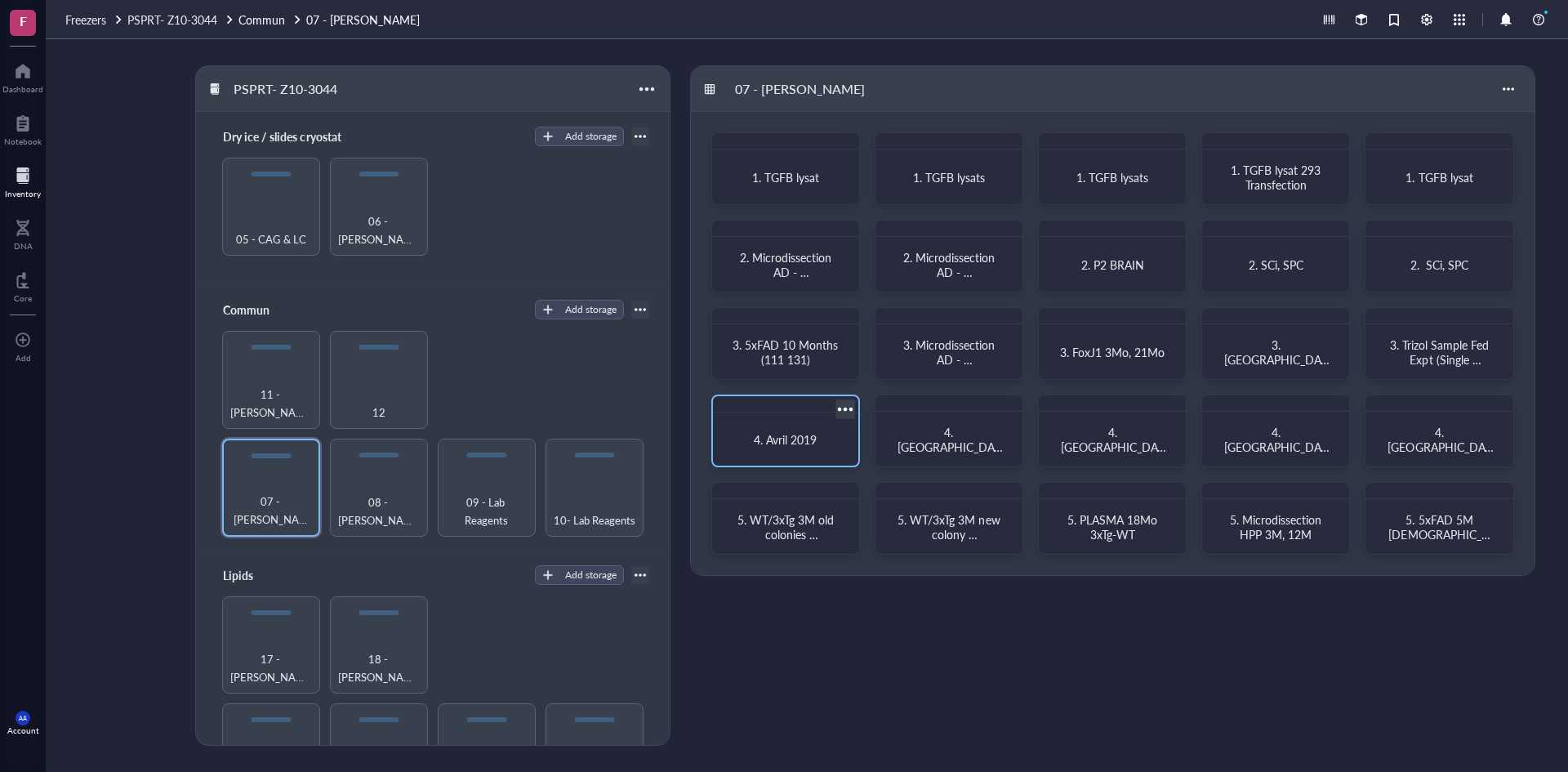
click at [780, 448] on div "4. Avril 2019" at bounding box center [786, 439] width 132 height 40
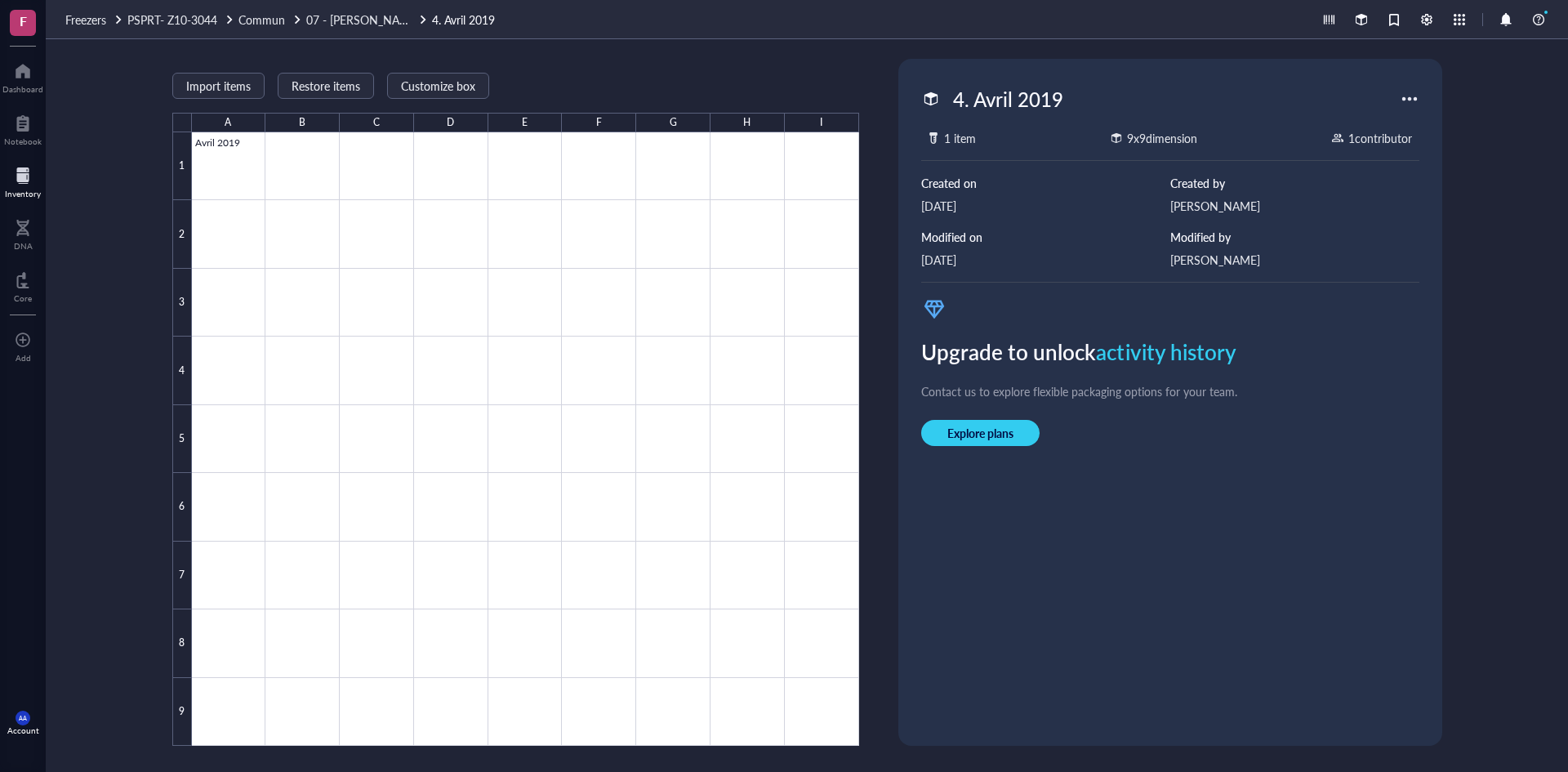
click at [331, 20] on span "07 - [PERSON_NAME]" at bounding box center [363, 20] width 114 height 16
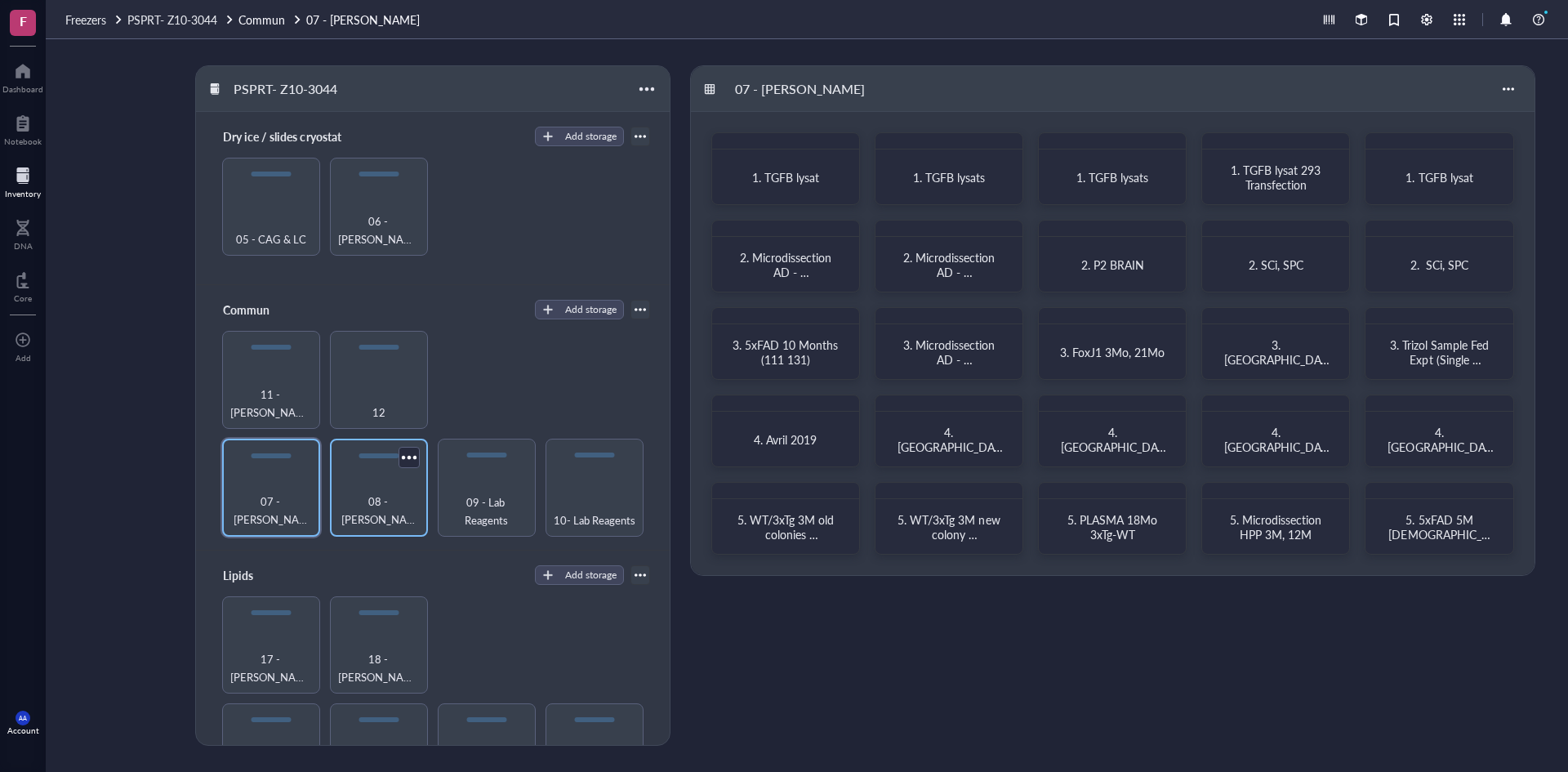
click at [393, 503] on div "08 - [PERSON_NAME] et Fed" at bounding box center [379, 511] width 82 height 36
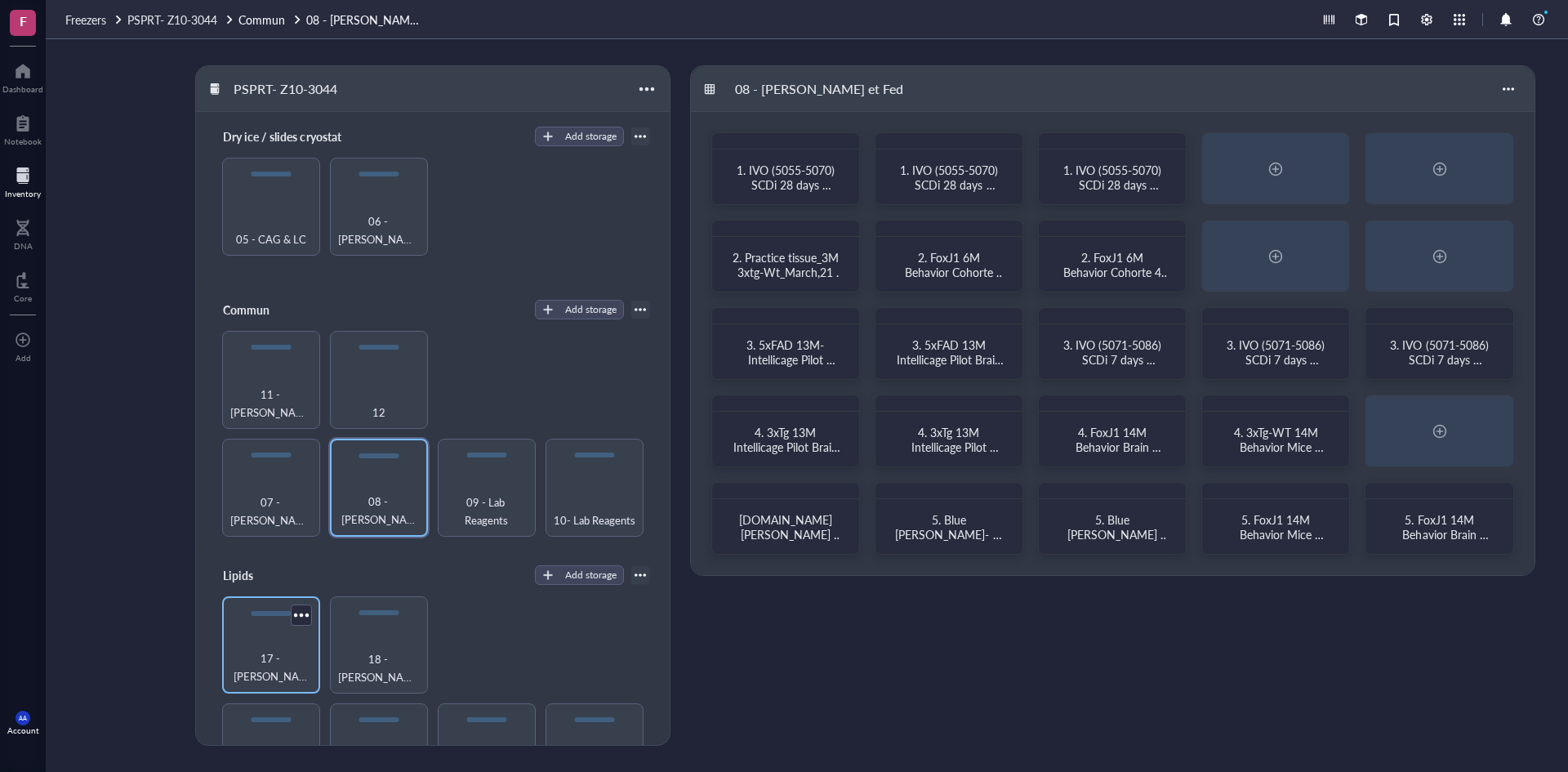
click at [279, 649] on span "17 - [PERSON_NAME] et [PERSON_NAME]" at bounding box center [271, 667] width 82 height 36
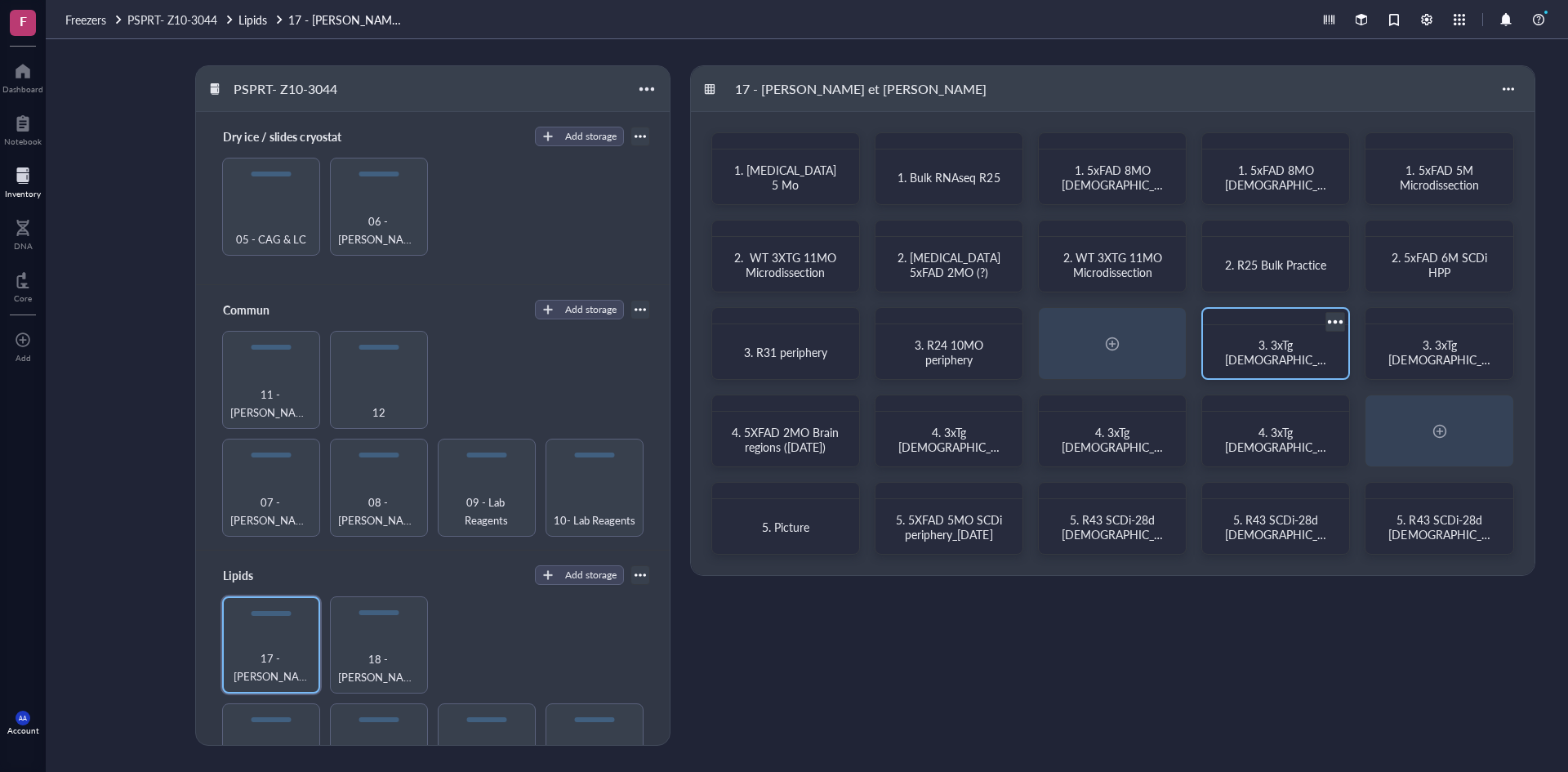
click at [1255, 358] on span "3. 3xTg [DEMOGRAPHIC_DATA] 6M MT Lipids (PLASMA, CSF, CTX)" at bounding box center [1276, 367] width 103 height 60
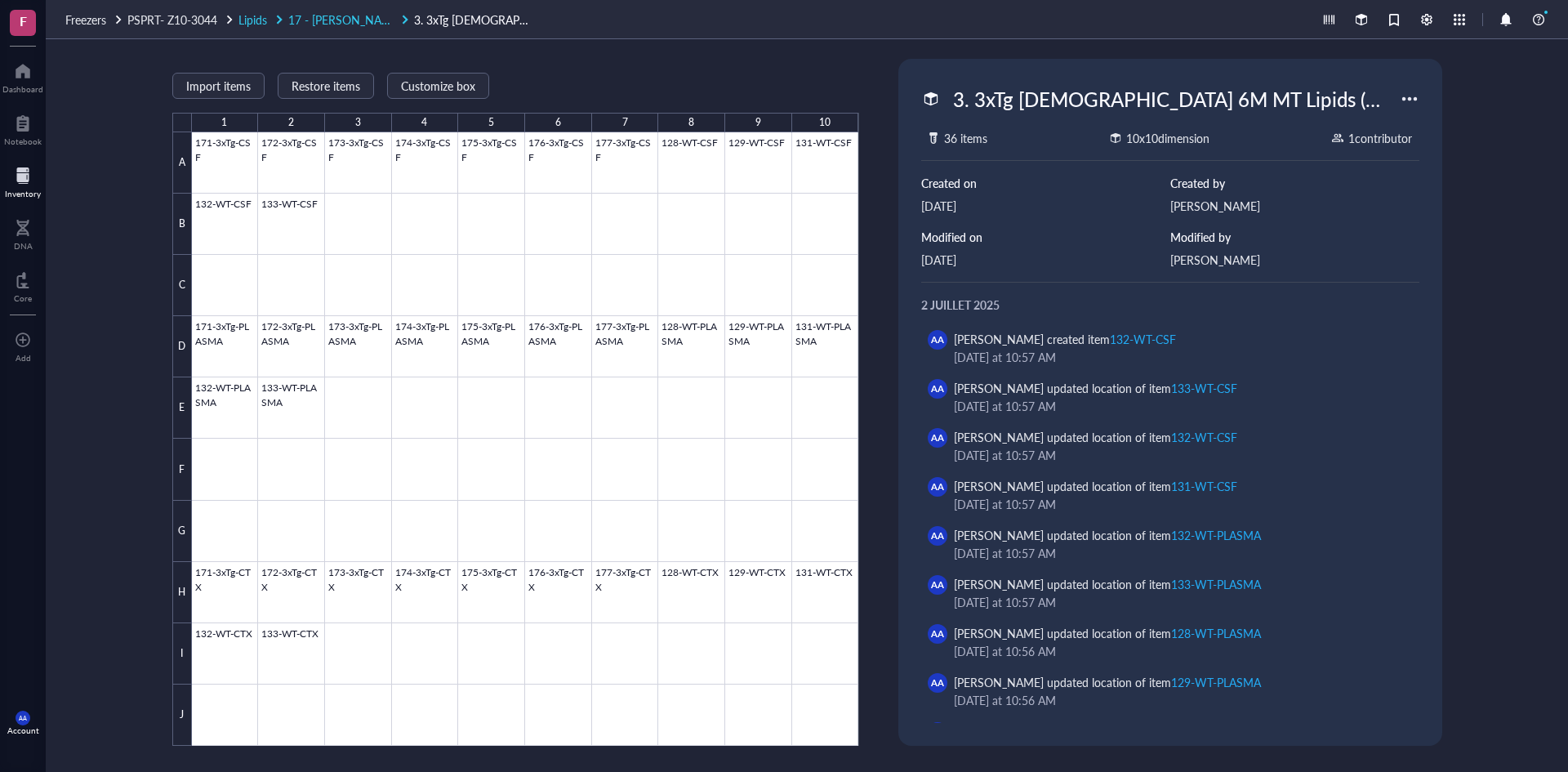
click at [371, 16] on span "17 - [PERSON_NAME] et [PERSON_NAME]" at bounding box center [398, 20] width 220 height 16
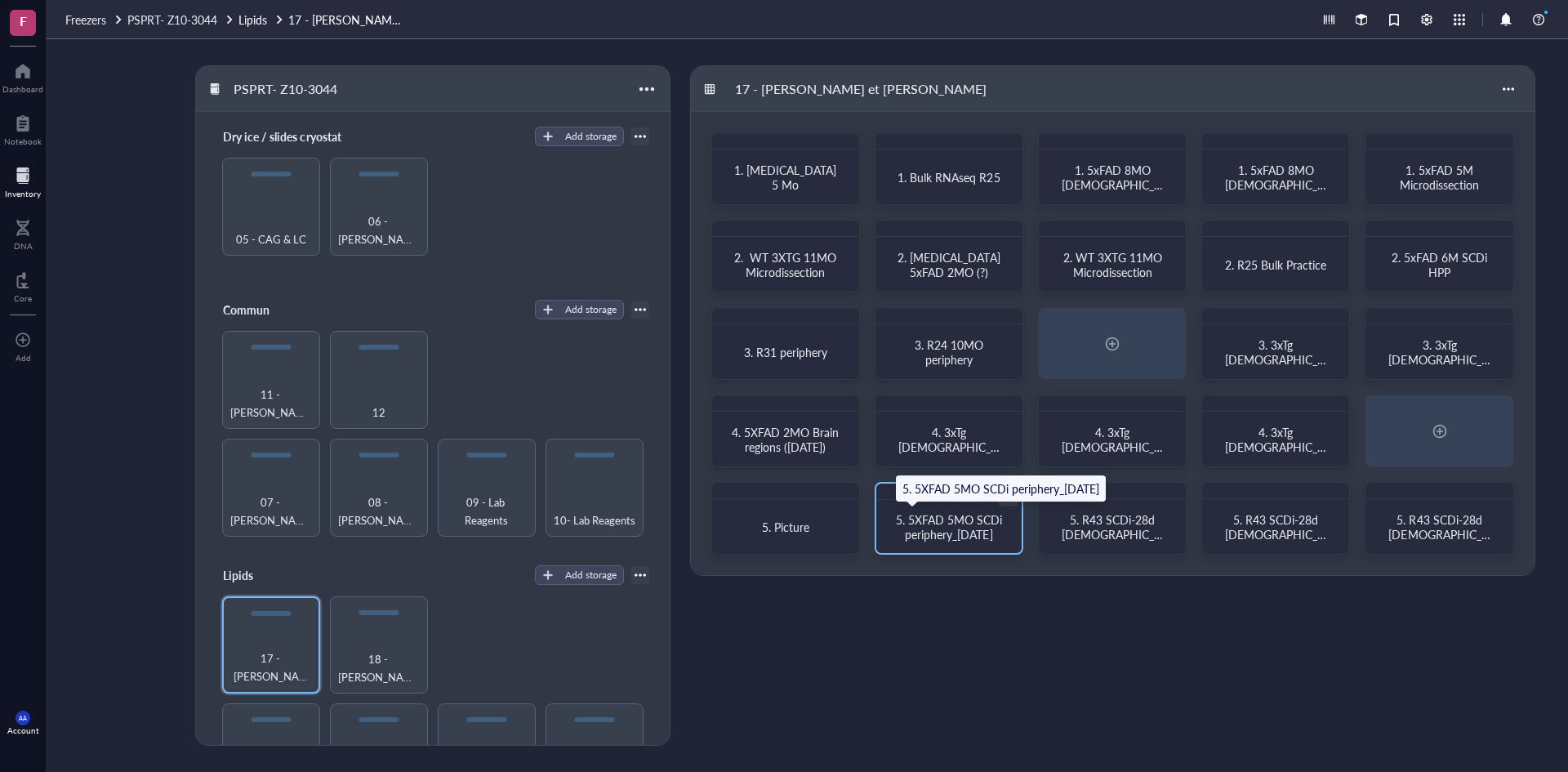
click at [979, 530] on span "5. 5XFAD 5MO SCDi periphery_[DATE]" at bounding box center [951, 527] width 109 height 31
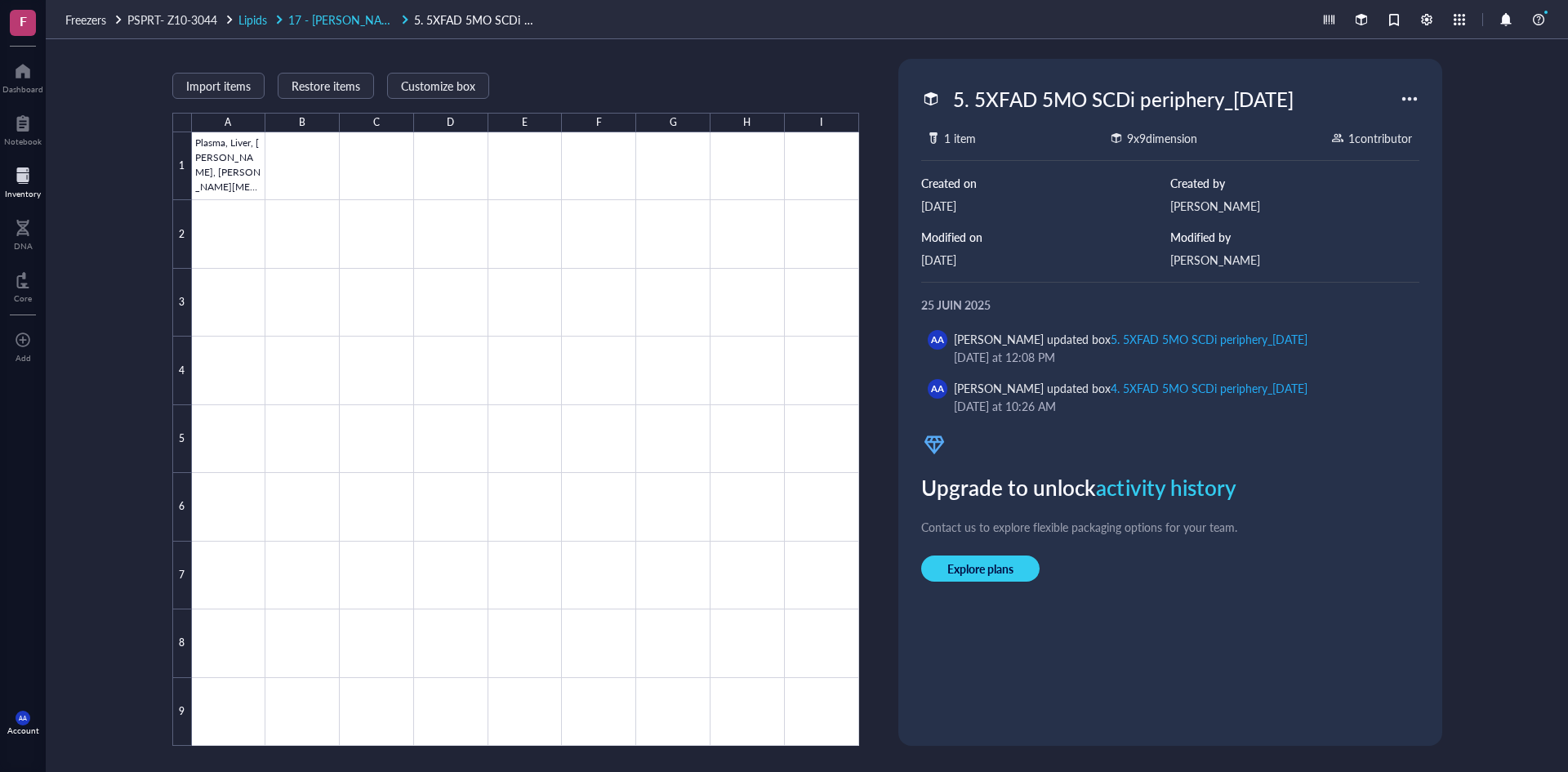
click at [358, 17] on span "17 - [PERSON_NAME] et [PERSON_NAME]" at bounding box center [398, 20] width 220 height 16
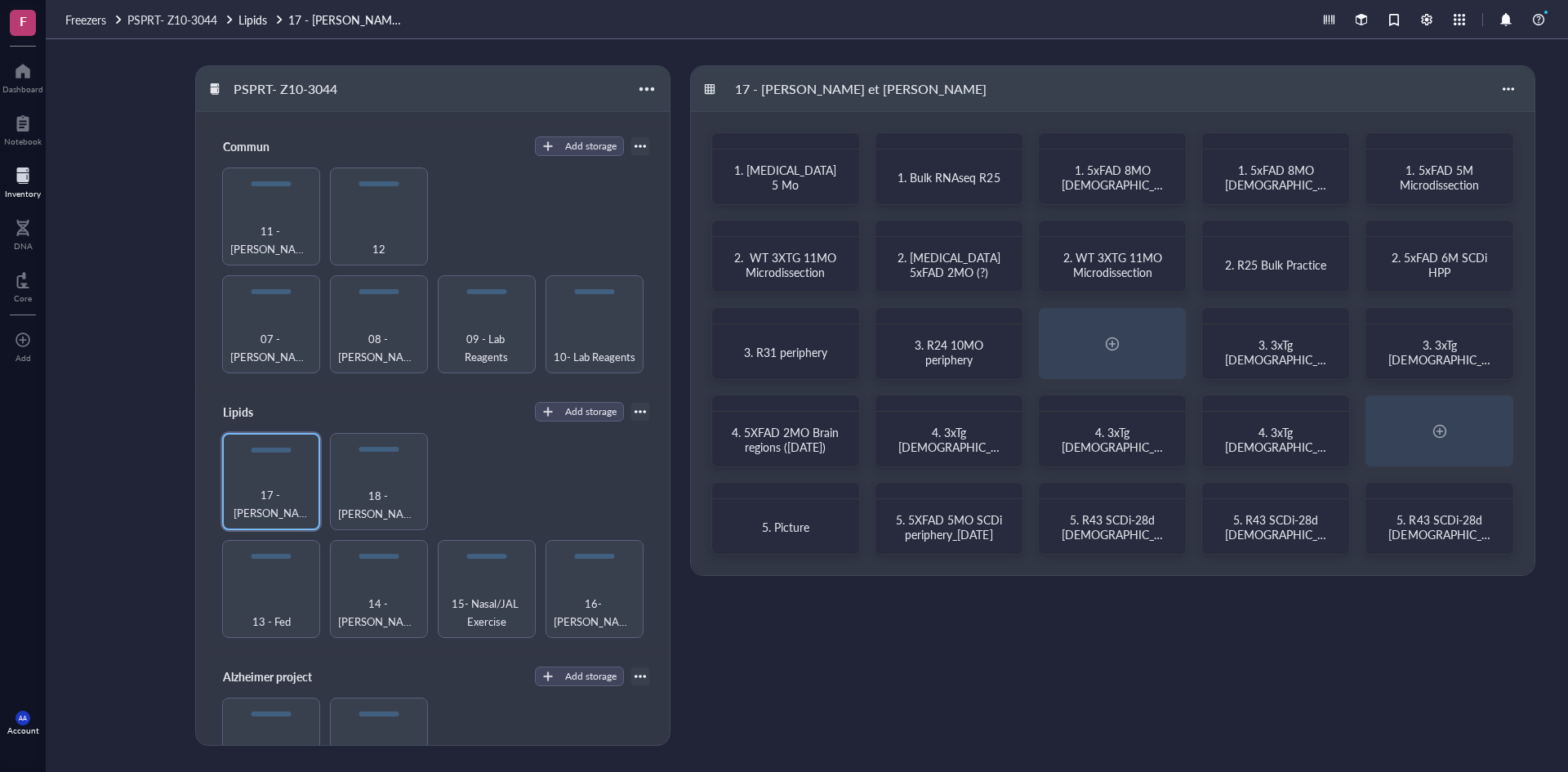
scroll to position [245, 0]
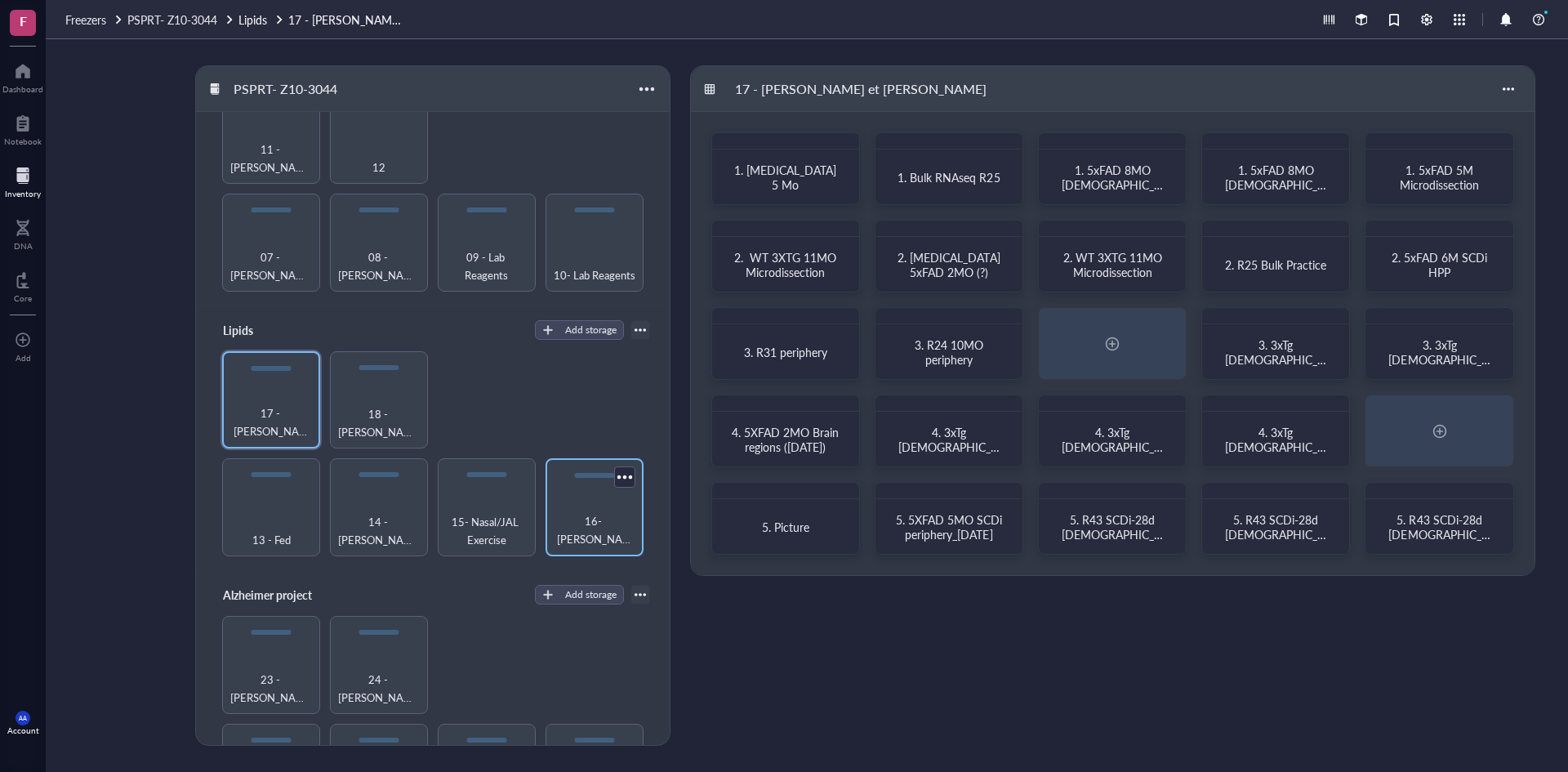
click at [584, 521] on div "16- [PERSON_NAME]" at bounding box center [595, 530] width 82 height 36
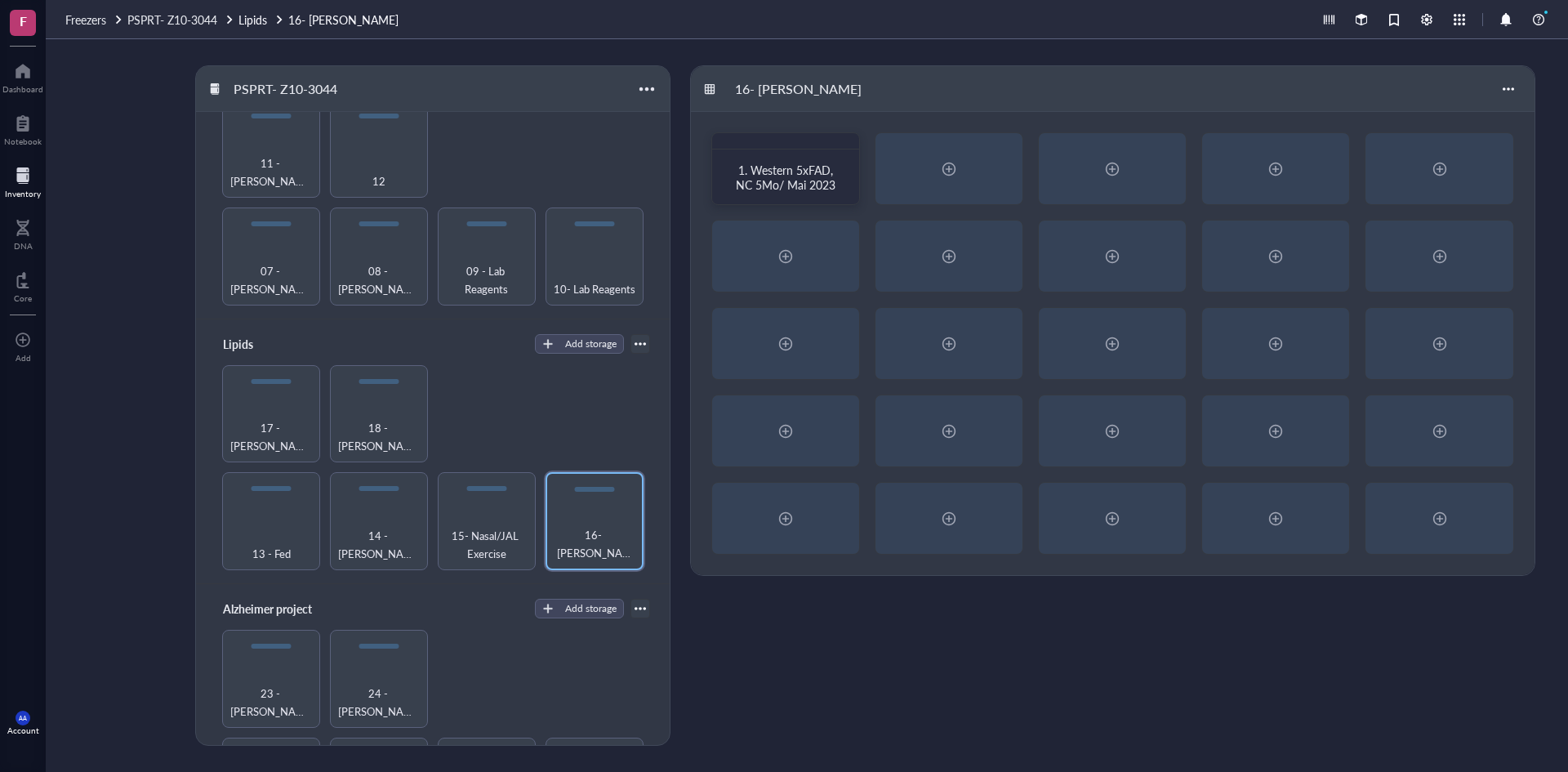
scroll to position [149, 0]
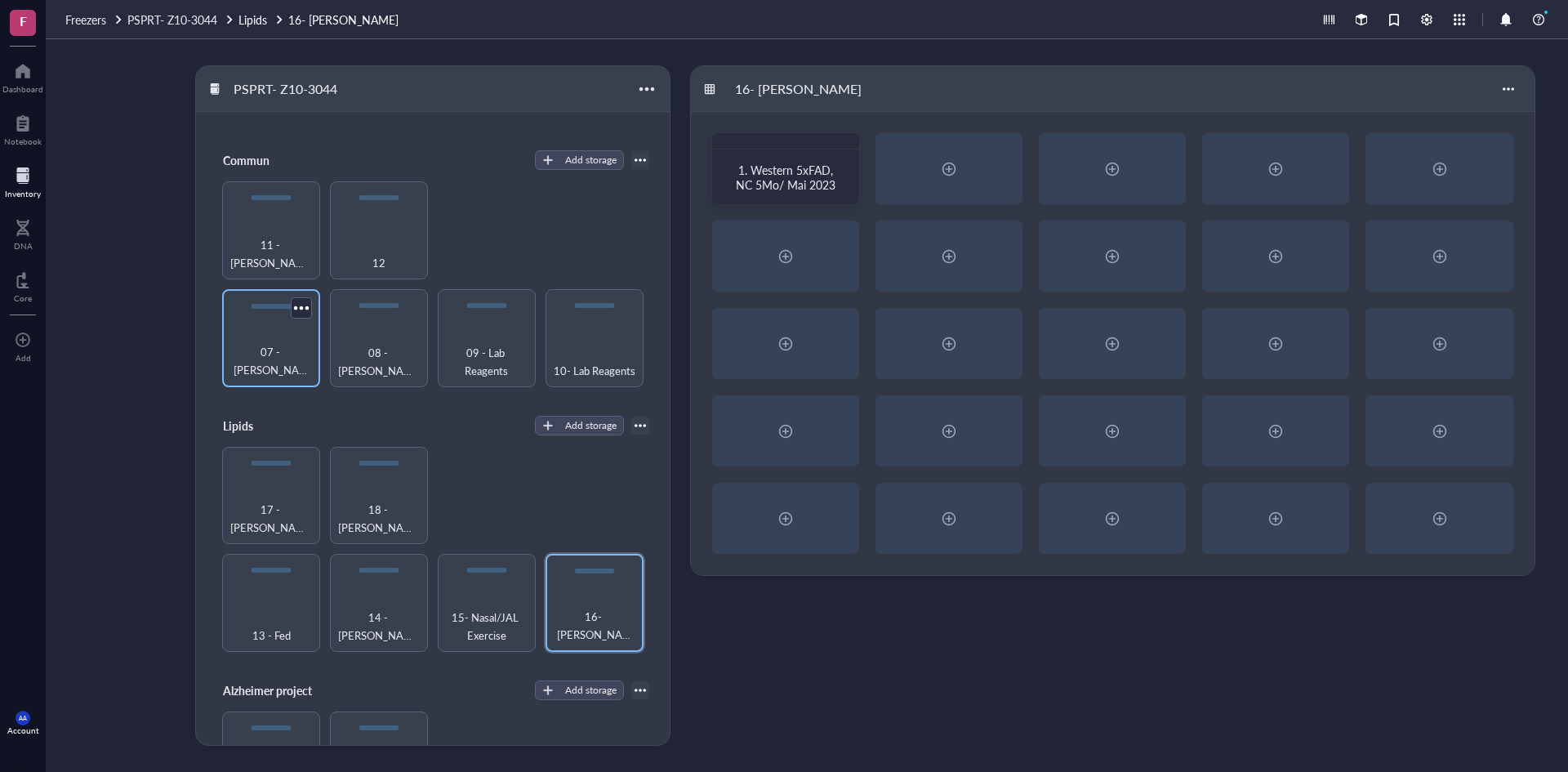
click at [279, 358] on span "07 - [PERSON_NAME]" at bounding box center [271, 361] width 82 height 36
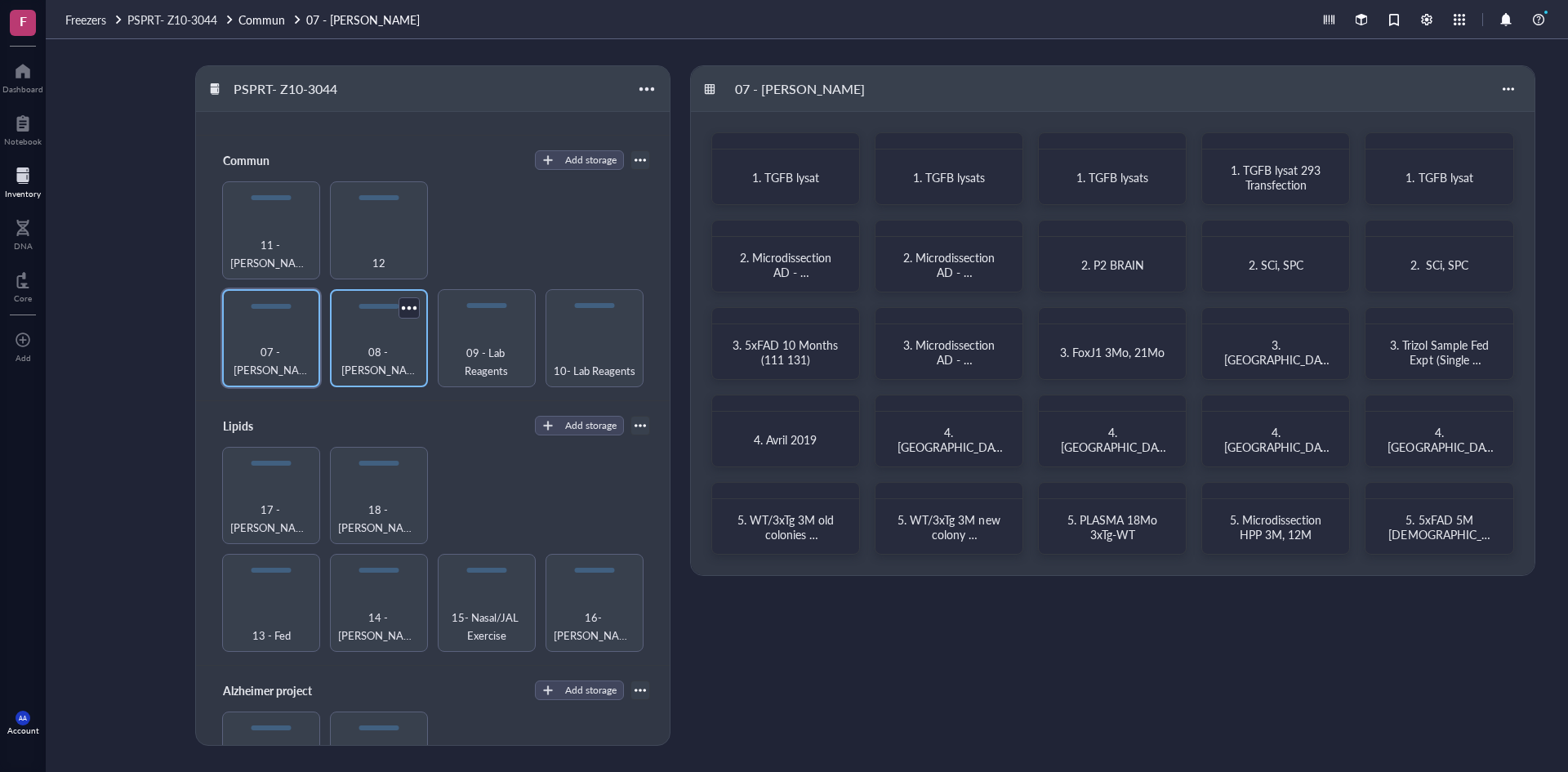
click at [382, 351] on div "08 - [PERSON_NAME] et Fed" at bounding box center [379, 361] width 82 height 36
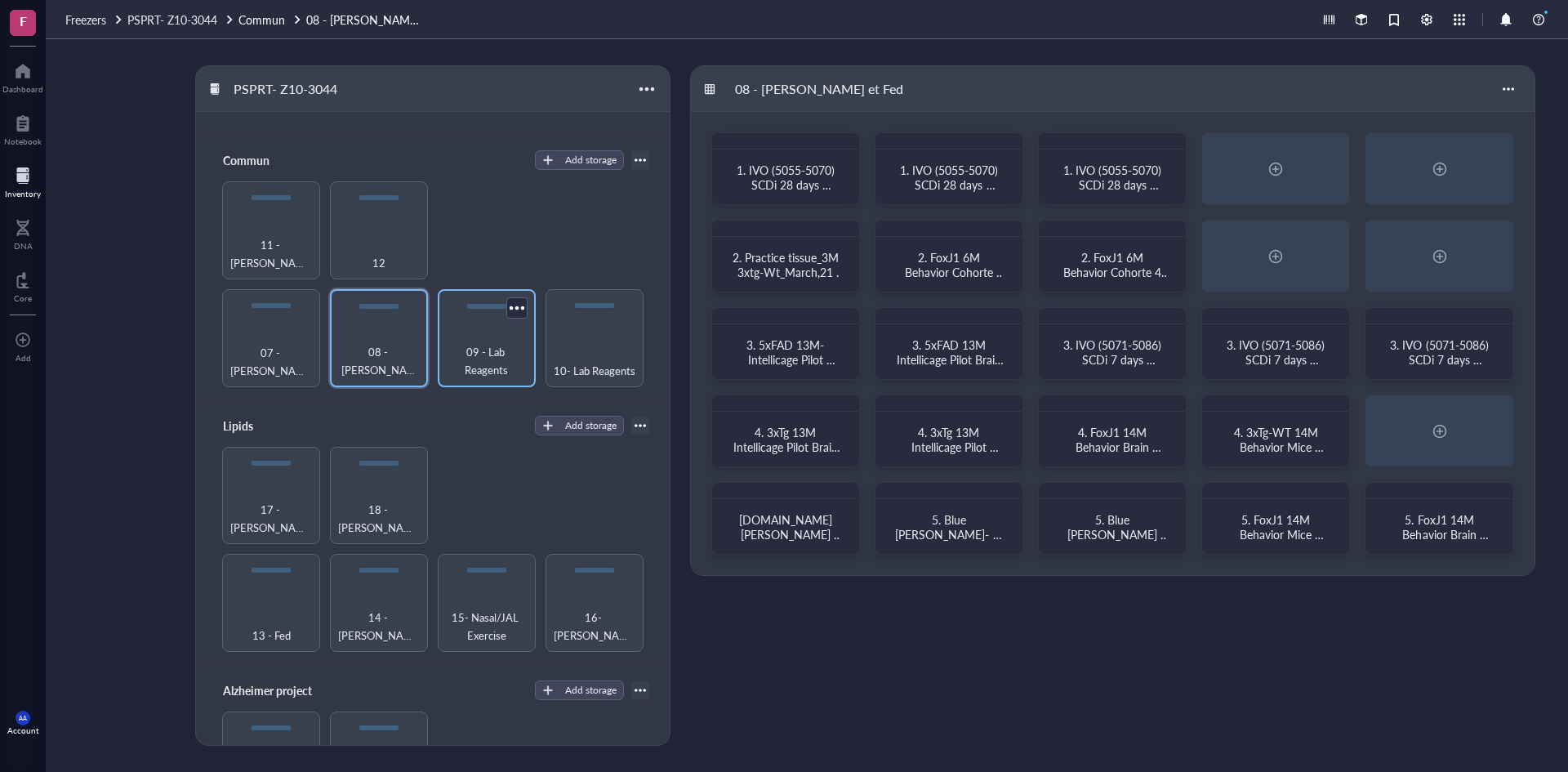
click at [478, 356] on span "09 - Lab Reagents" at bounding box center [487, 361] width 82 height 36
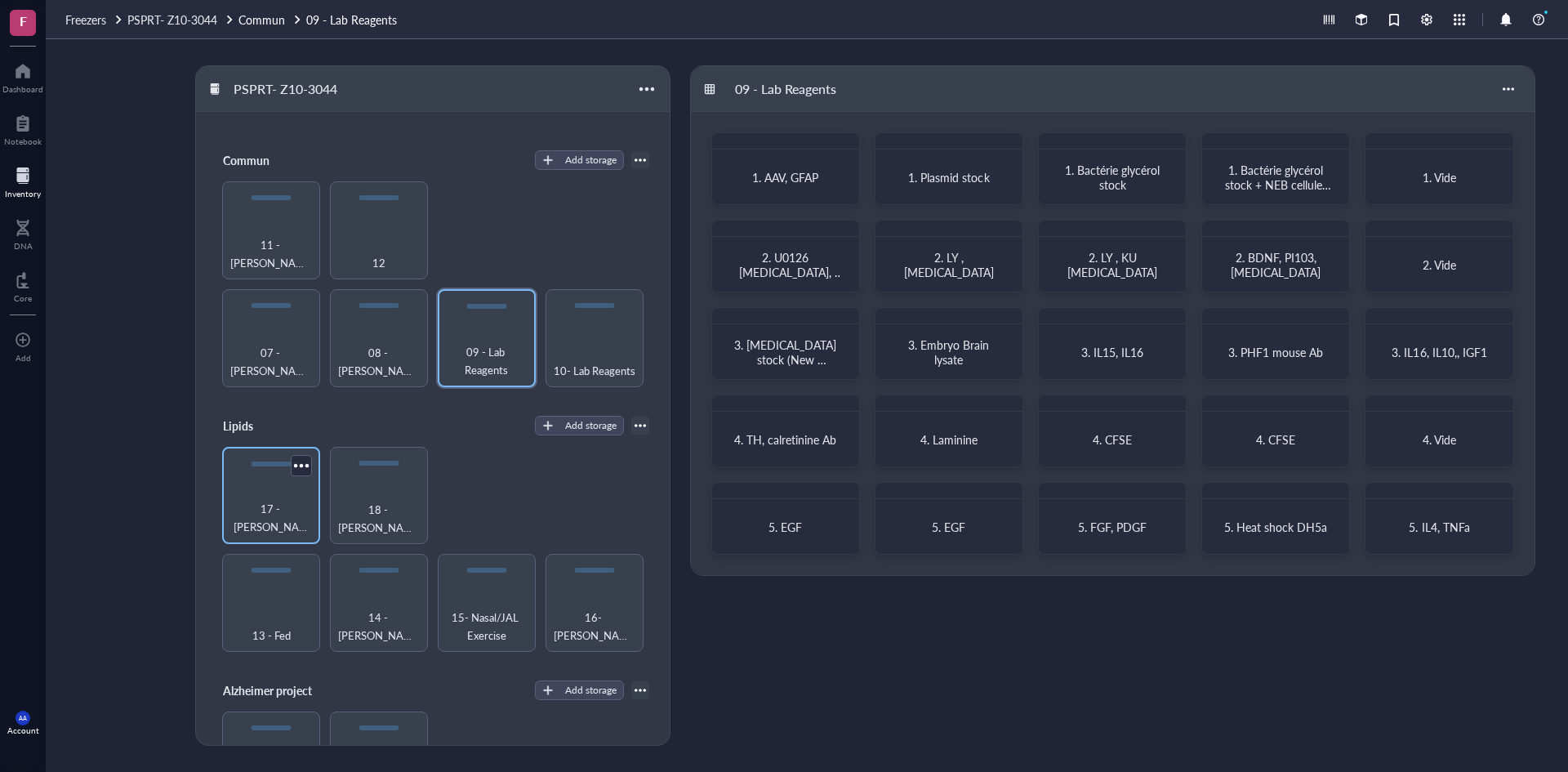
click at [269, 515] on span "17 - [PERSON_NAME] et [PERSON_NAME]" at bounding box center [271, 518] width 82 height 36
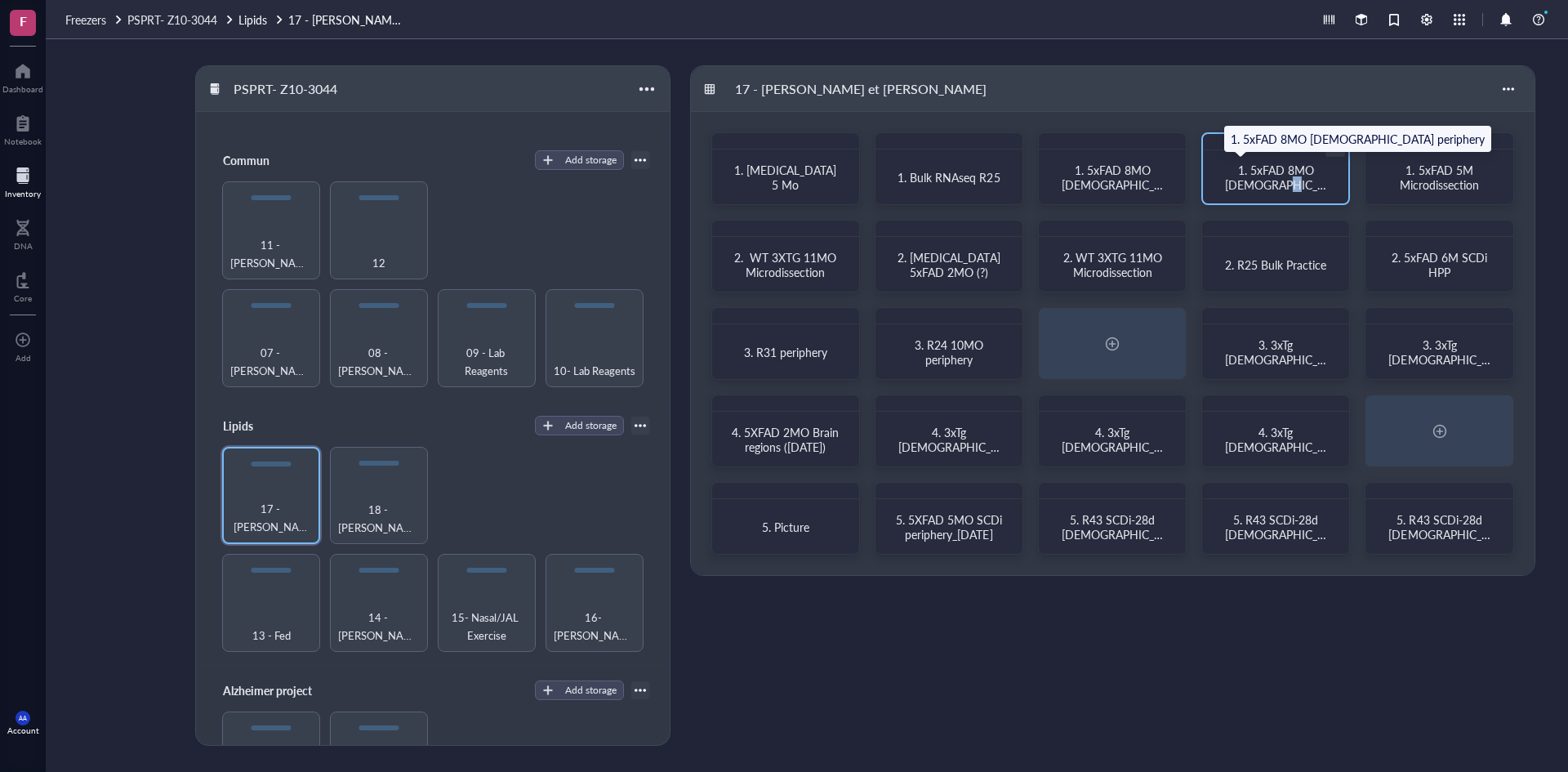
click at [1275, 184] on span "1. 5xFAD 8MO [DEMOGRAPHIC_DATA] periphery" at bounding box center [1276, 185] width 101 height 46
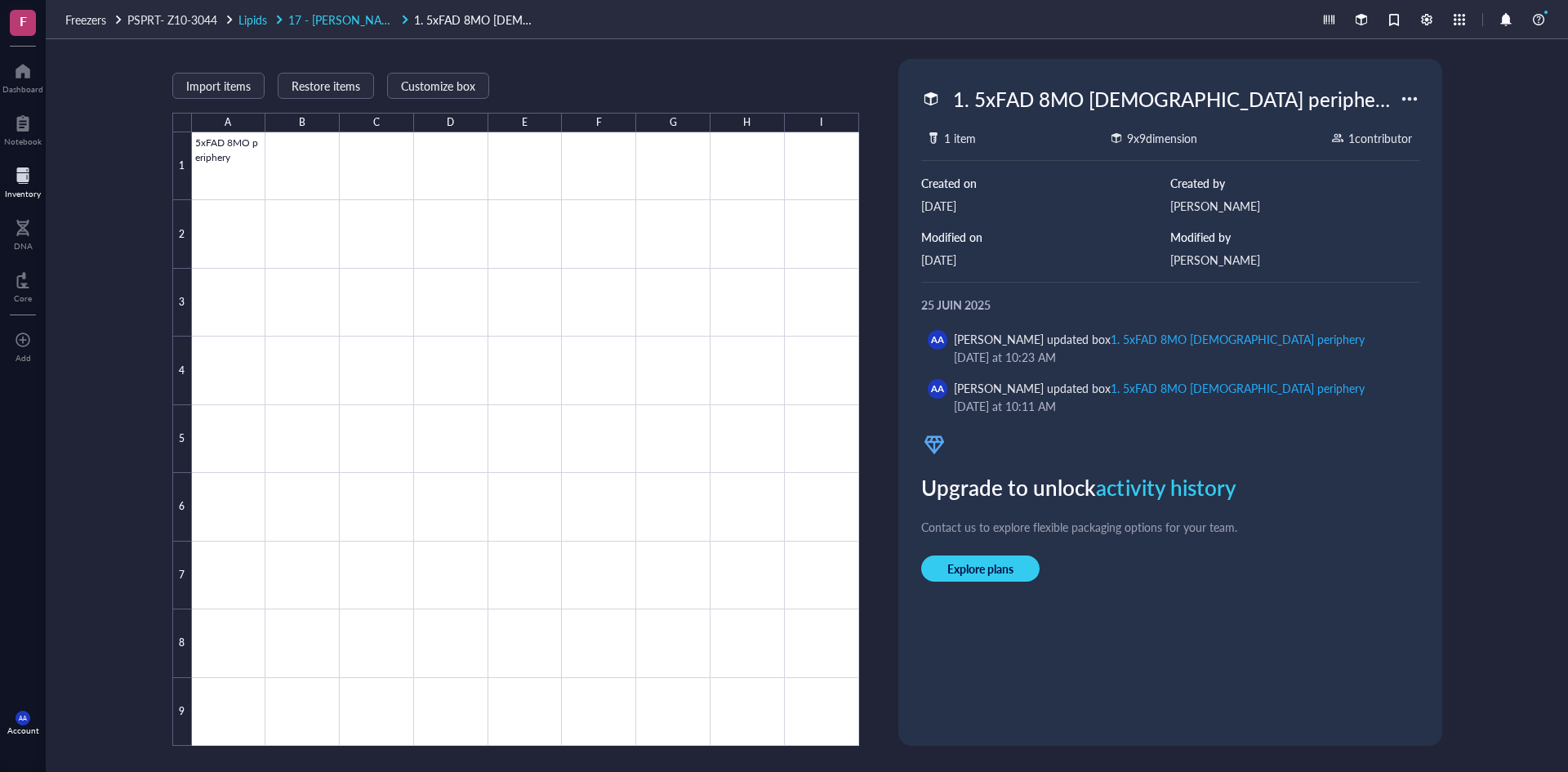
click at [369, 19] on span "17 - [PERSON_NAME] et [PERSON_NAME]" at bounding box center [398, 20] width 220 height 16
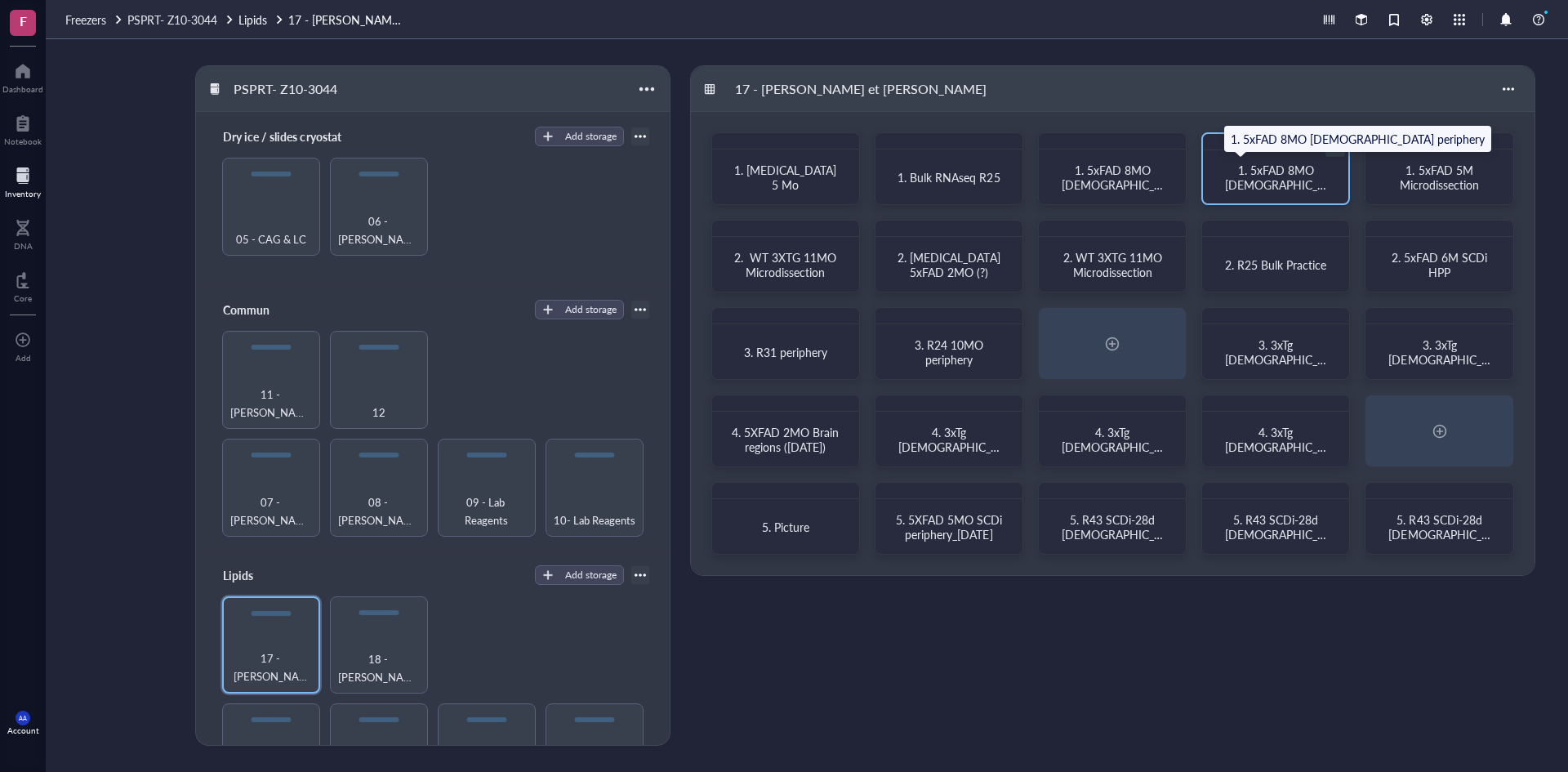
click at [1267, 179] on span "1. 5xFAD 8MO [DEMOGRAPHIC_DATA] periphery" at bounding box center [1276, 185] width 101 height 46
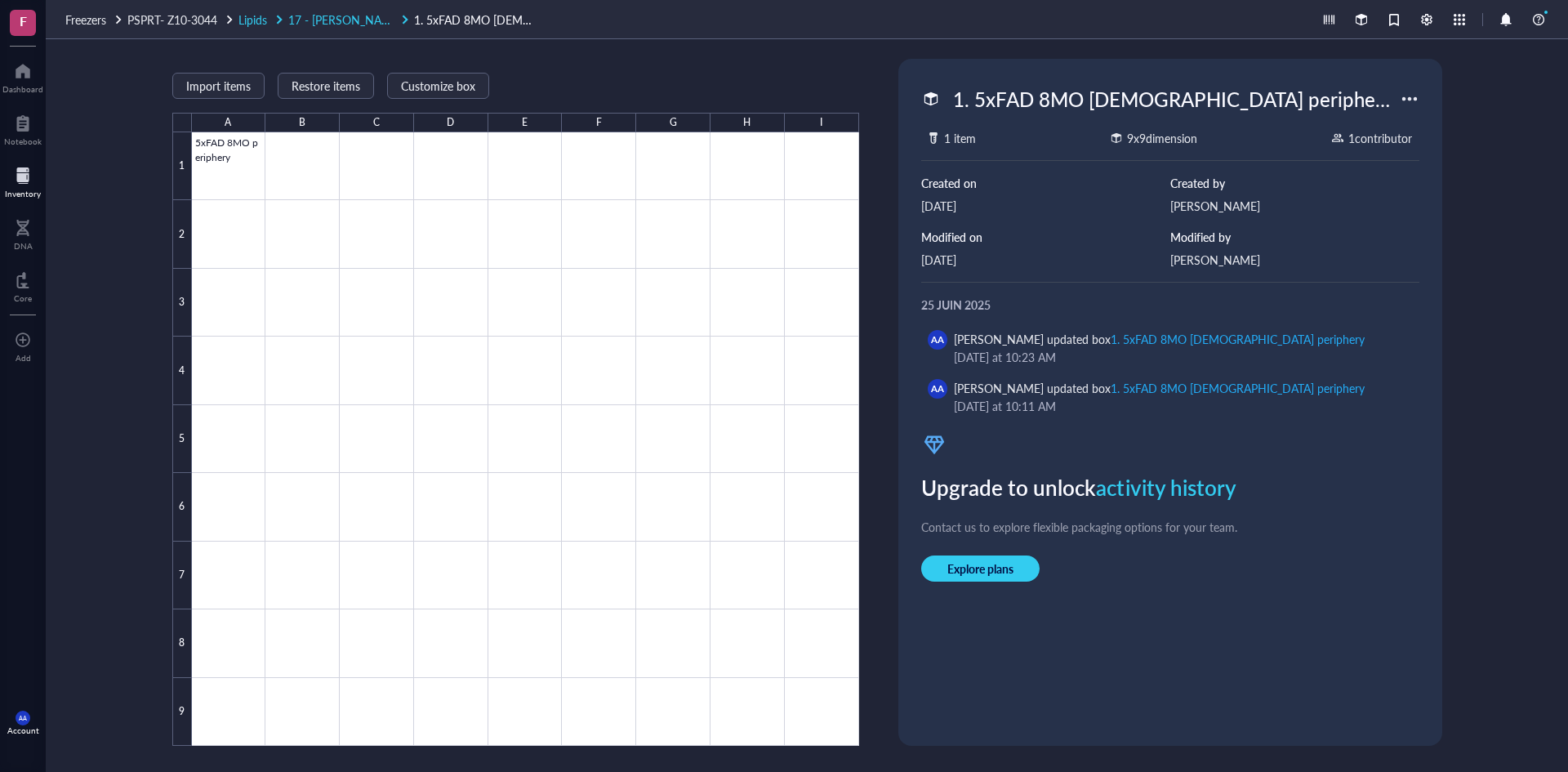
click at [349, 17] on span "17 - [PERSON_NAME] et [PERSON_NAME]" at bounding box center [398, 20] width 220 height 16
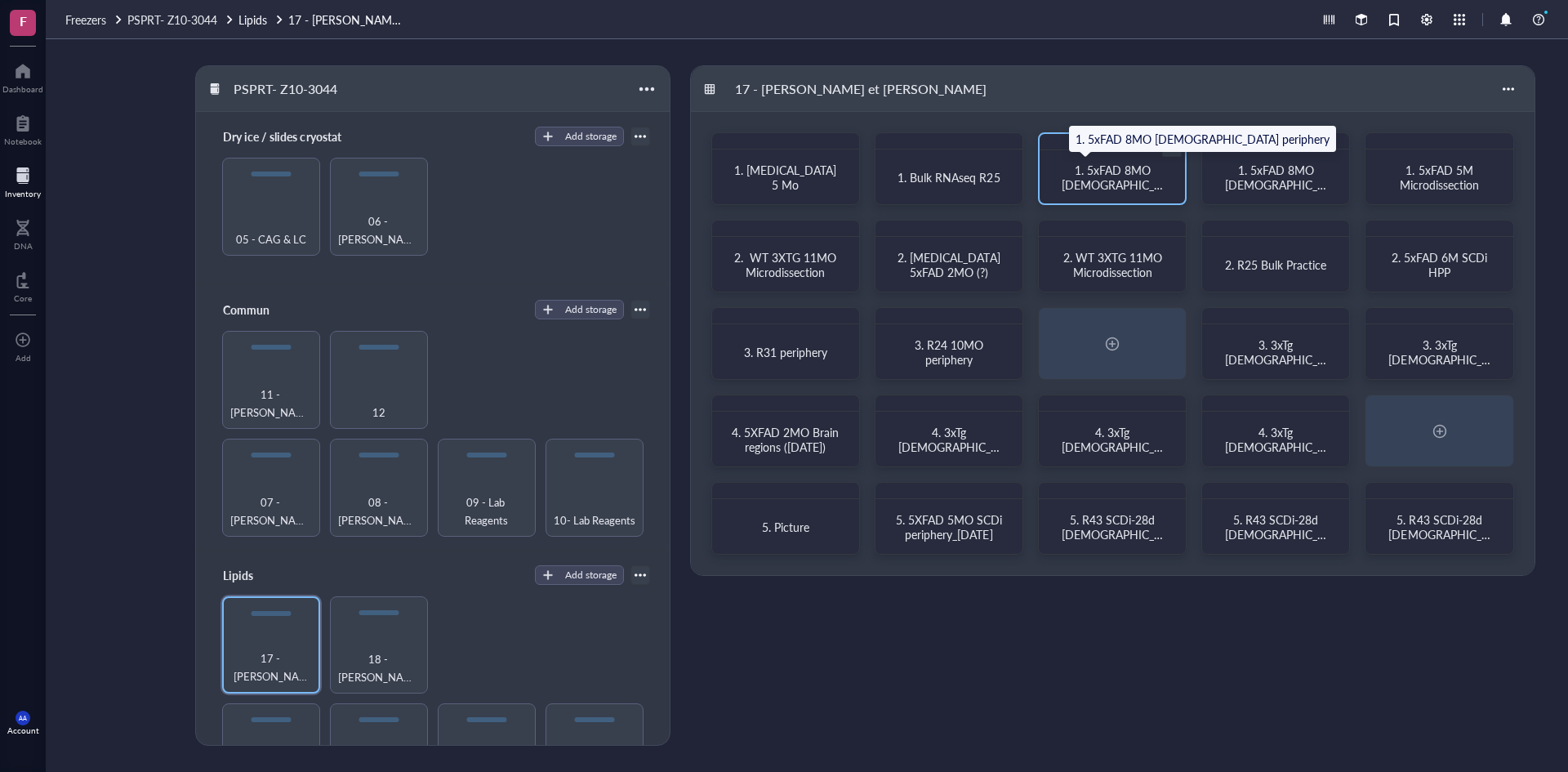
click at [1137, 179] on span "1. 5xFAD 8MO [DEMOGRAPHIC_DATA] periphery" at bounding box center [1113, 185] width 101 height 46
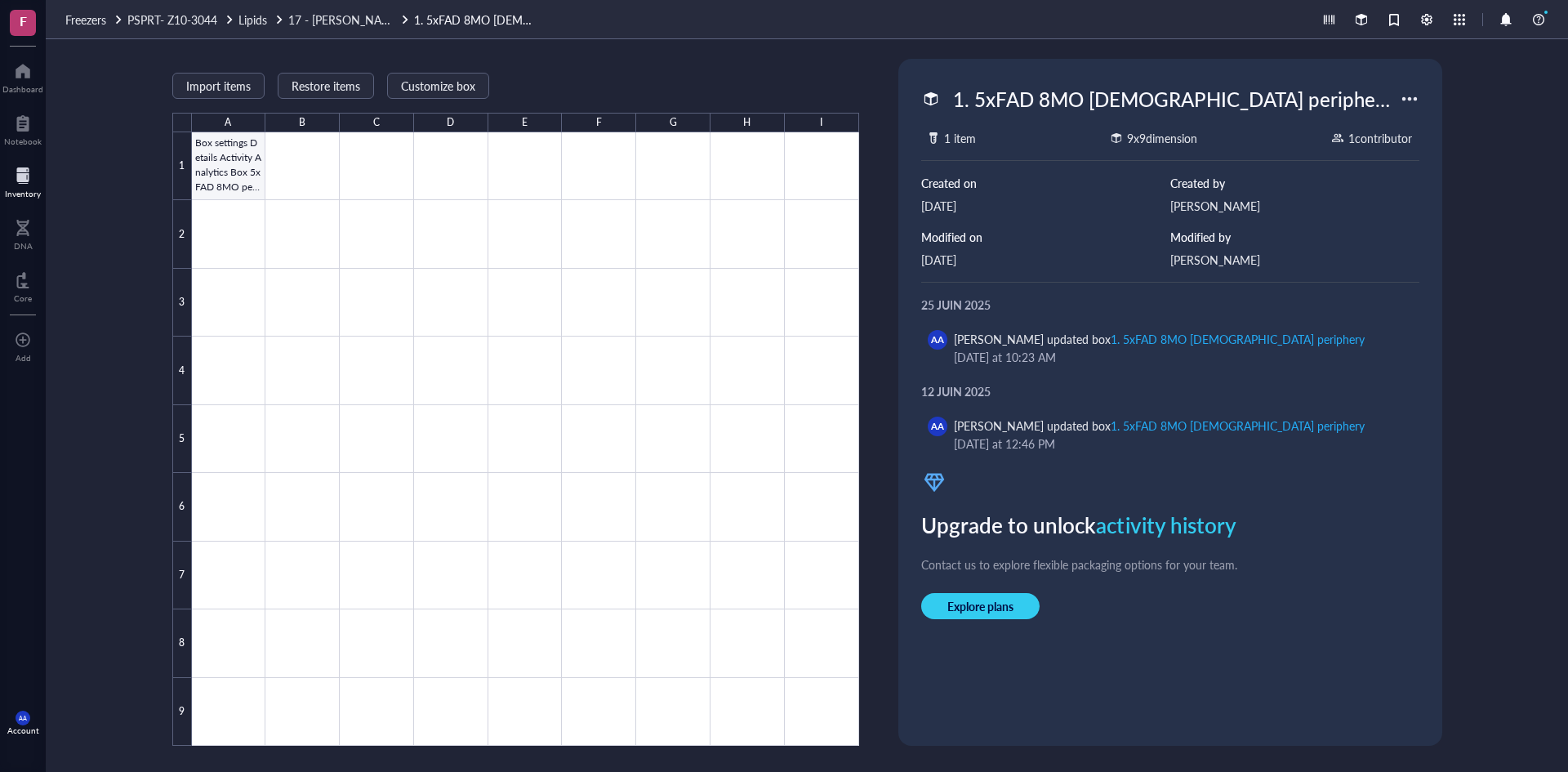
click at [235, 163] on div at bounding box center [525, 439] width 668 height 614
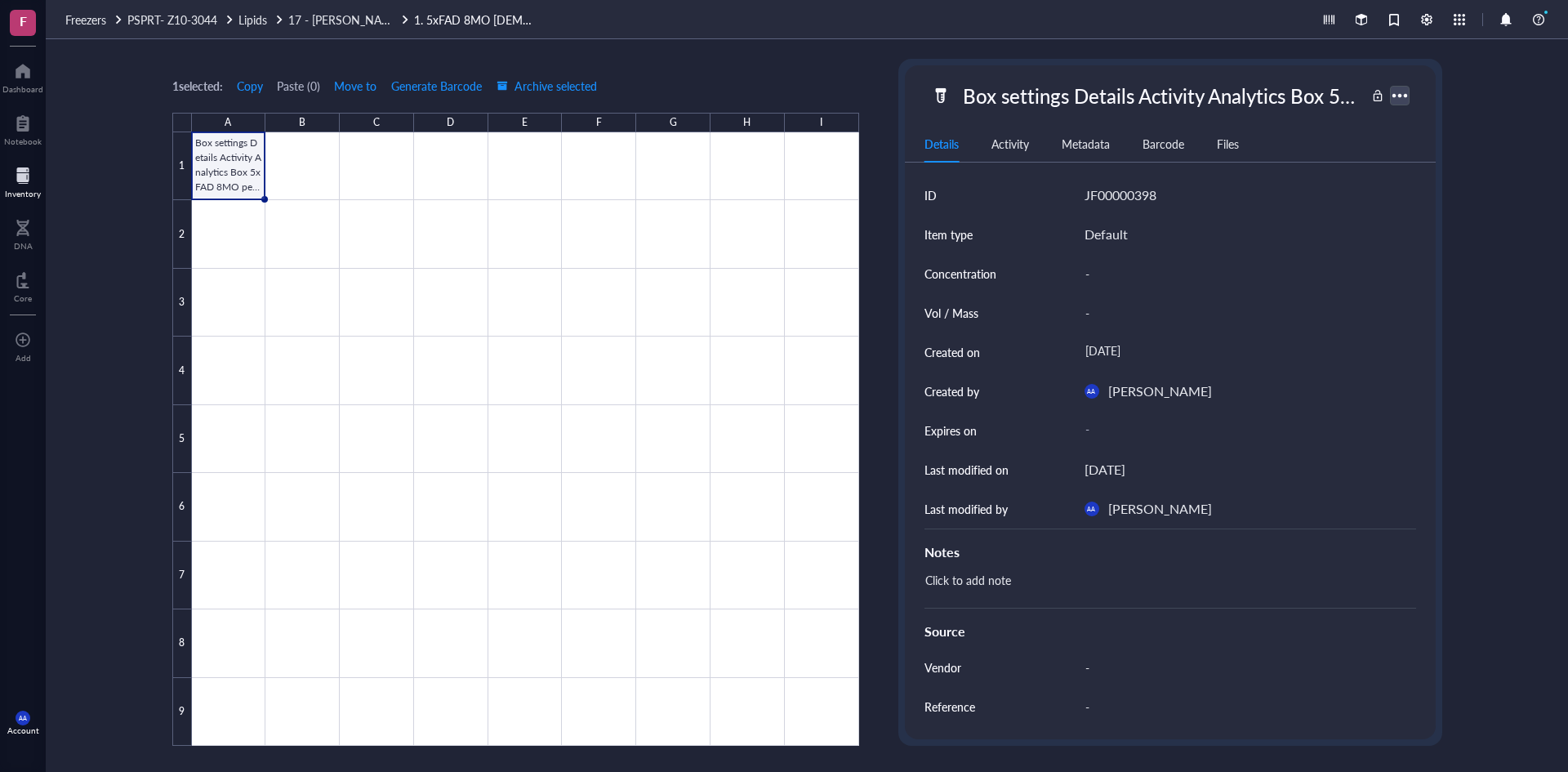
click at [1402, 96] on div at bounding box center [1399, 95] width 24 height 24
click at [1271, 100] on div "Box settings Details Activity Analytics Box 5xFAD 8MO periphery" at bounding box center [1161, 96] width 410 height 34
click at [398, 51] on div "1 selected: Copy Paste ( 0 ) Move to Generate Barcode Archive selected A B C D …" at bounding box center [806, 405] width 1522 height 733
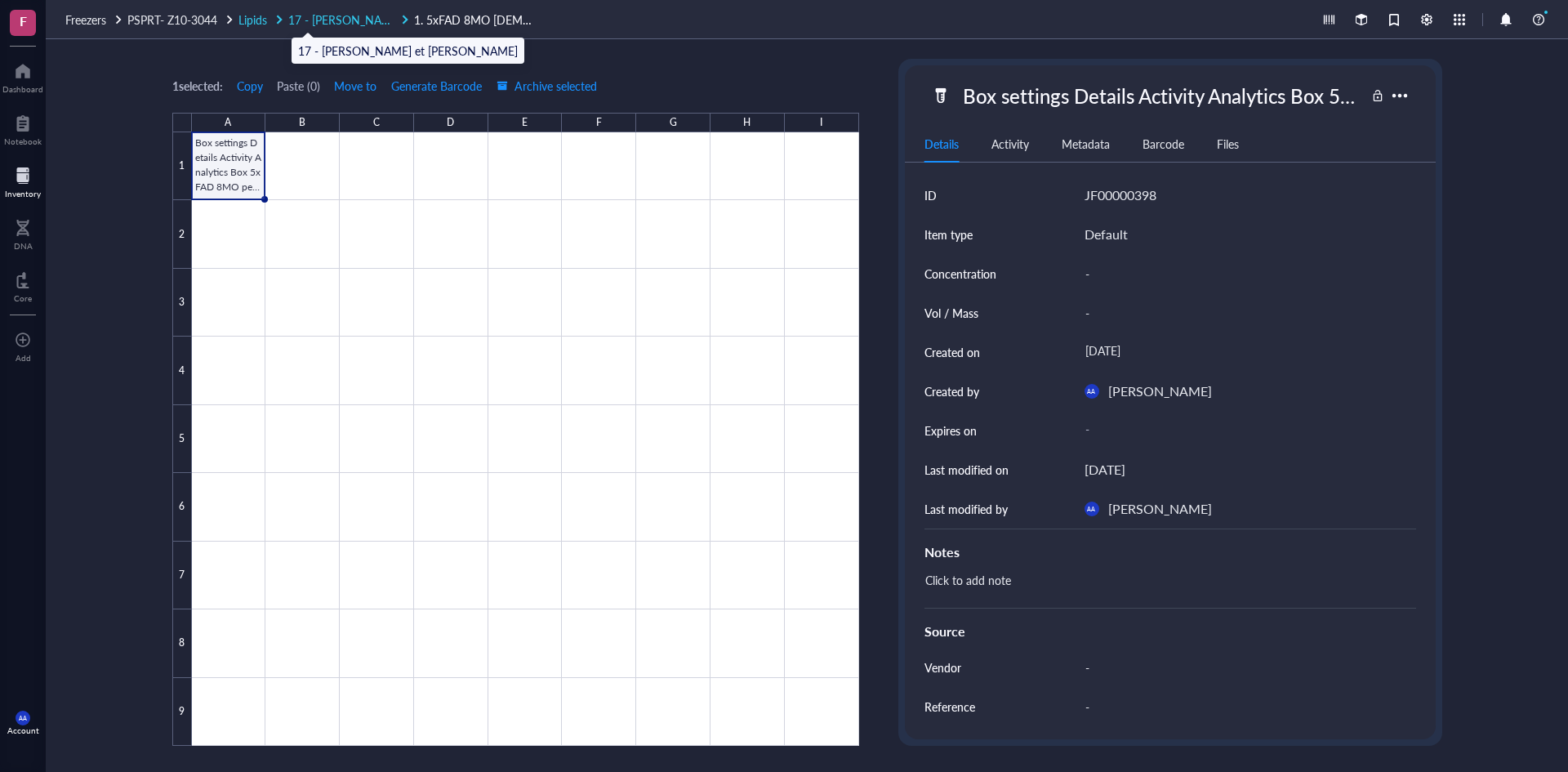
click at [362, 19] on span "17 - [PERSON_NAME] et [PERSON_NAME]" at bounding box center [398, 20] width 220 height 16
